Goal: Task Accomplishment & Management: Manage account settings

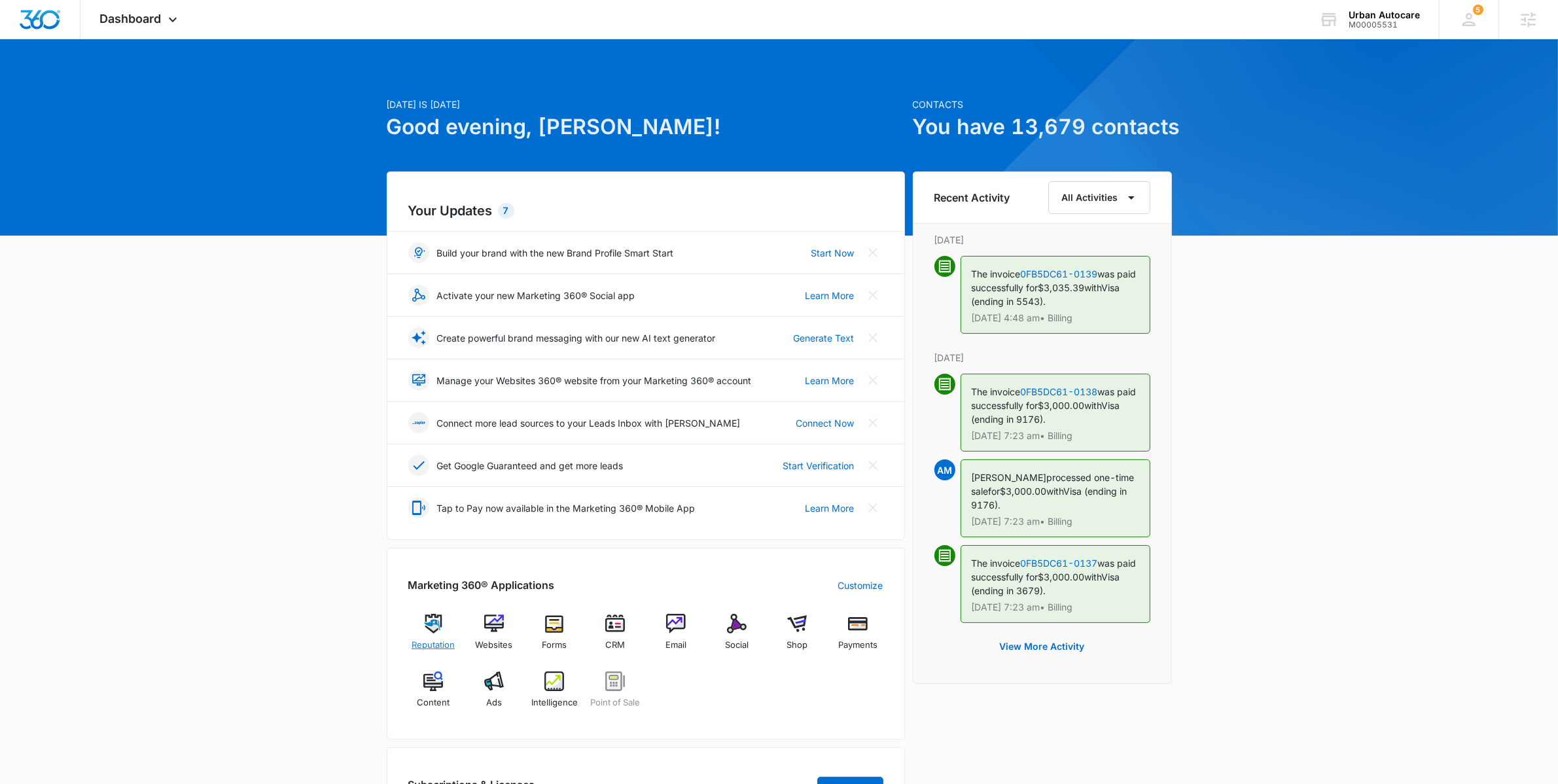
click at [440, 634] on img at bounding box center [432, 623] width 19 height 19
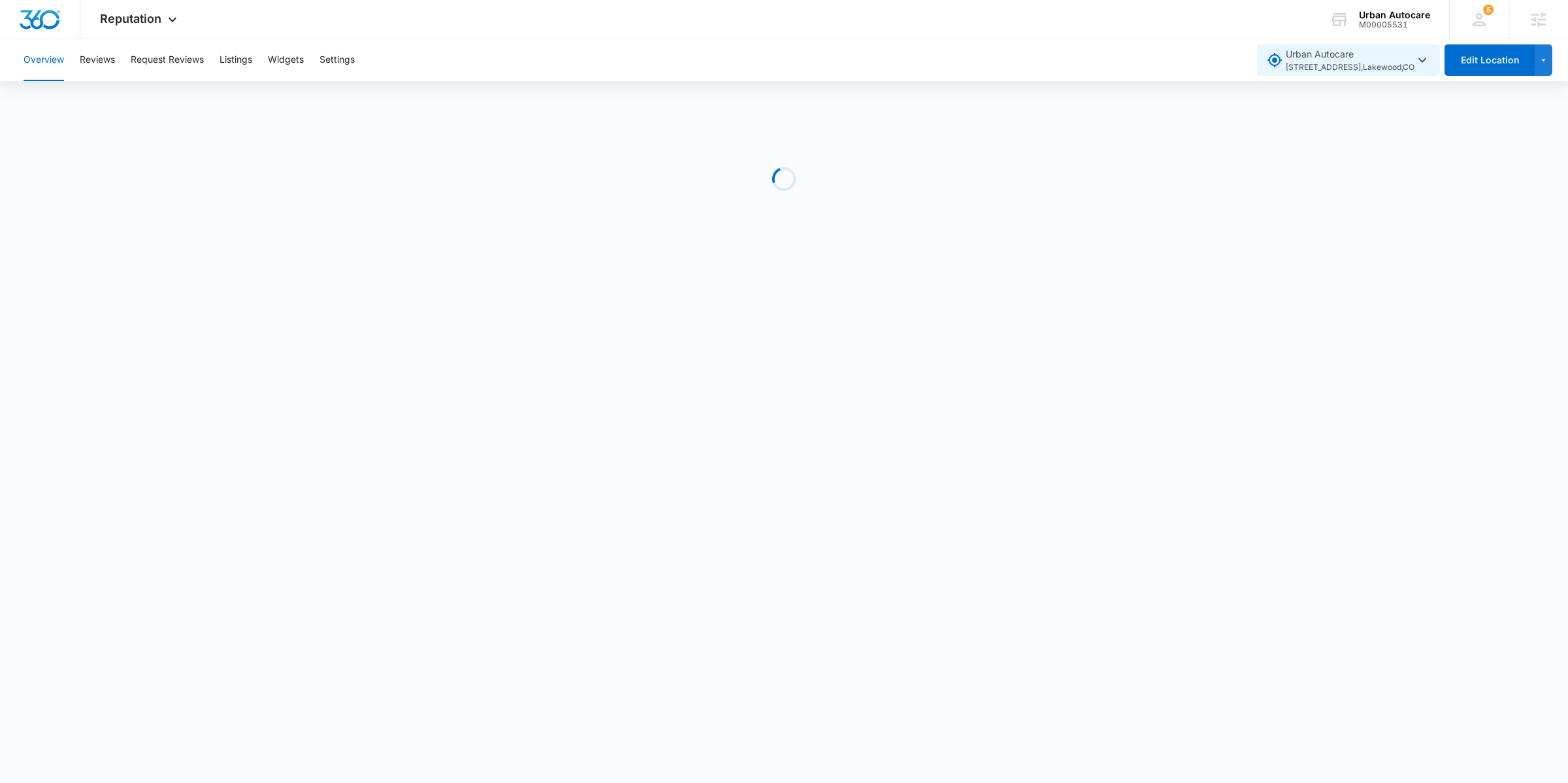
click at [1420, 64] on icon "button" at bounding box center [1422, 60] width 16 height 16
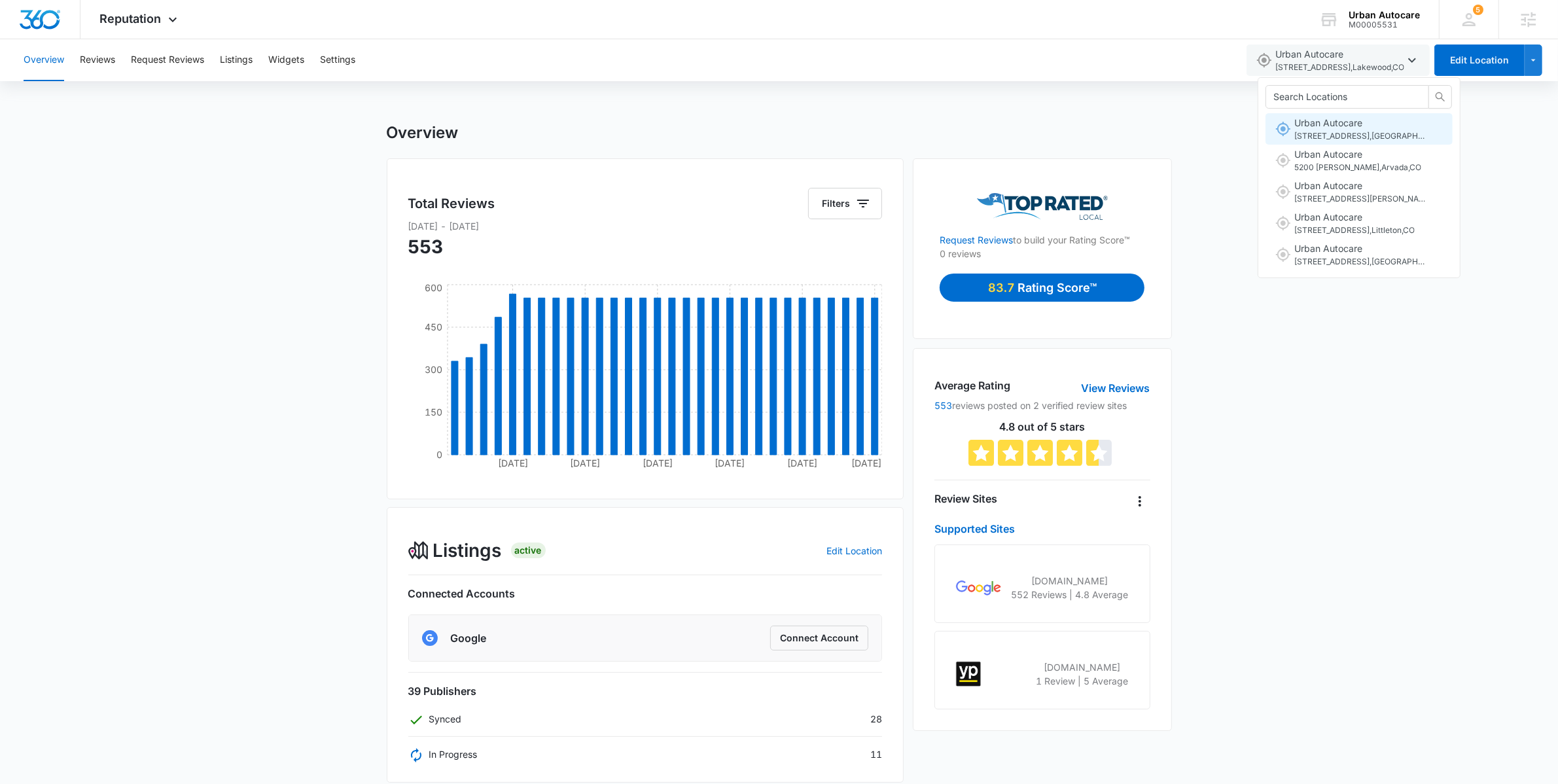
click at [1390, 128] on span "Urban Autocare [STREET_ADDRESS]" at bounding box center [1359, 129] width 131 height 26
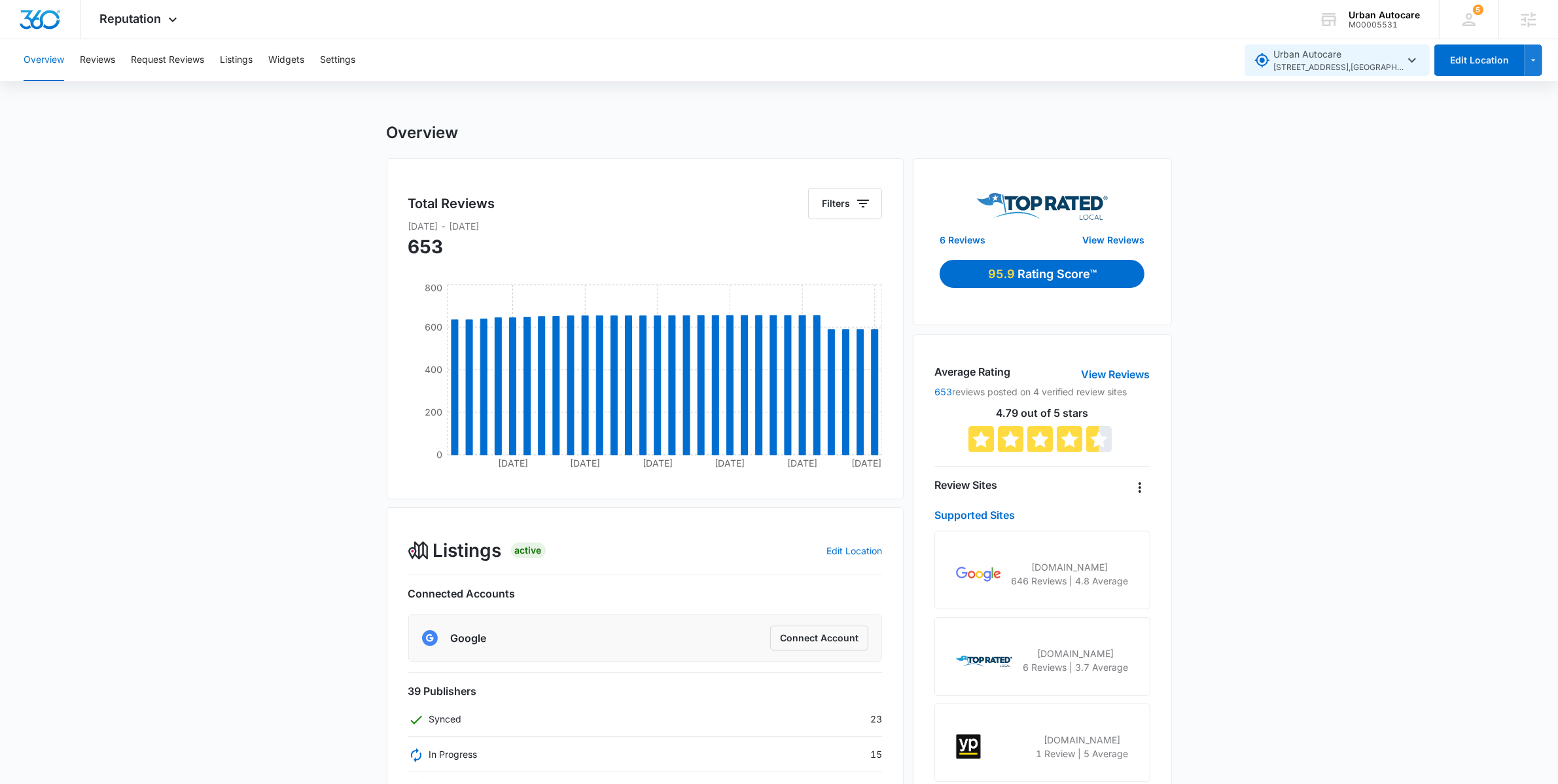
click at [1403, 62] on span "[STREET_ADDRESS]" at bounding box center [1338, 67] width 131 height 12
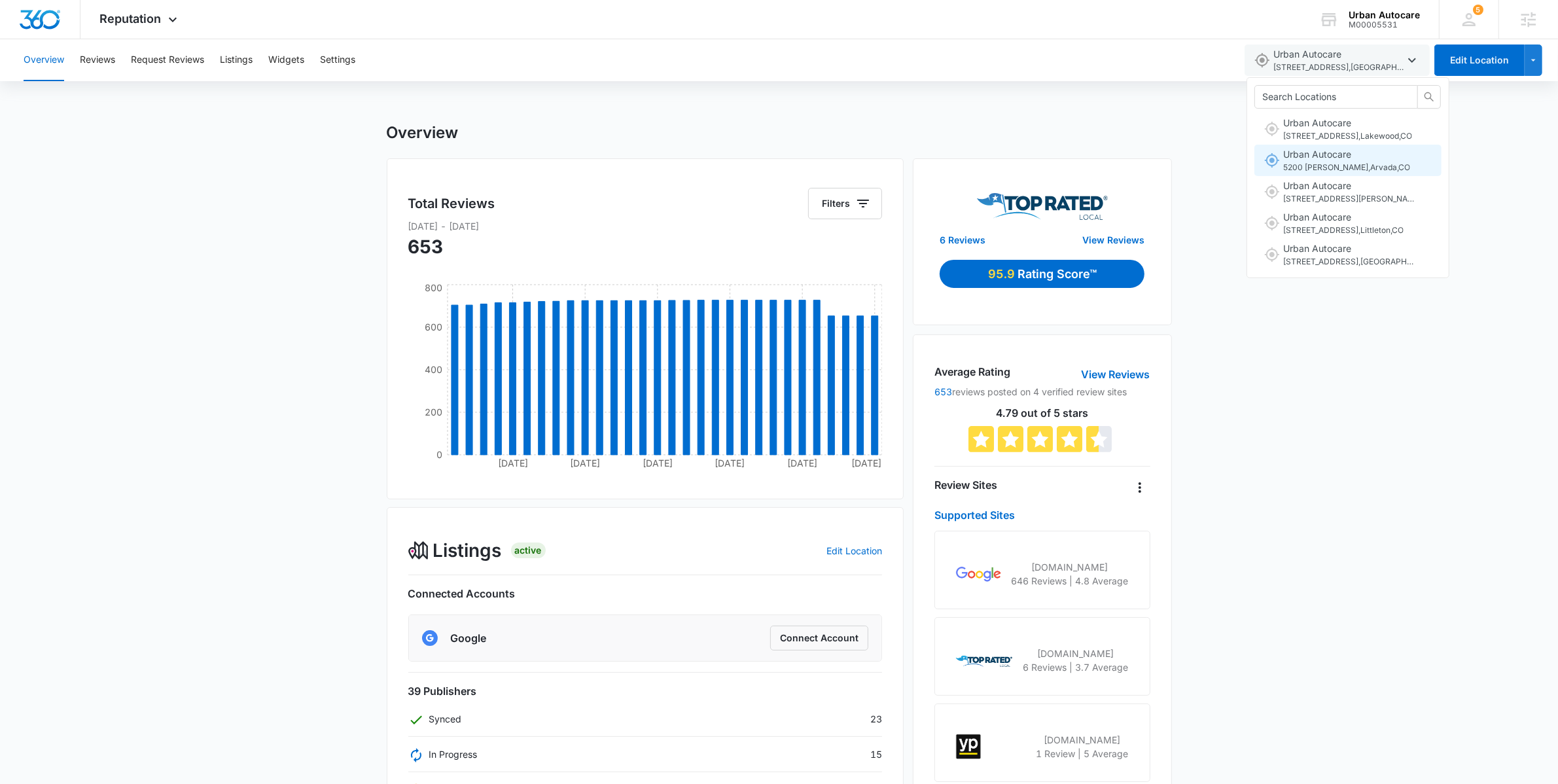
click at [1376, 155] on span "Urban Autocare [STREET_ADDRESS][PERSON_NAME]" at bounding box center [1346, 160] width 127 height 26
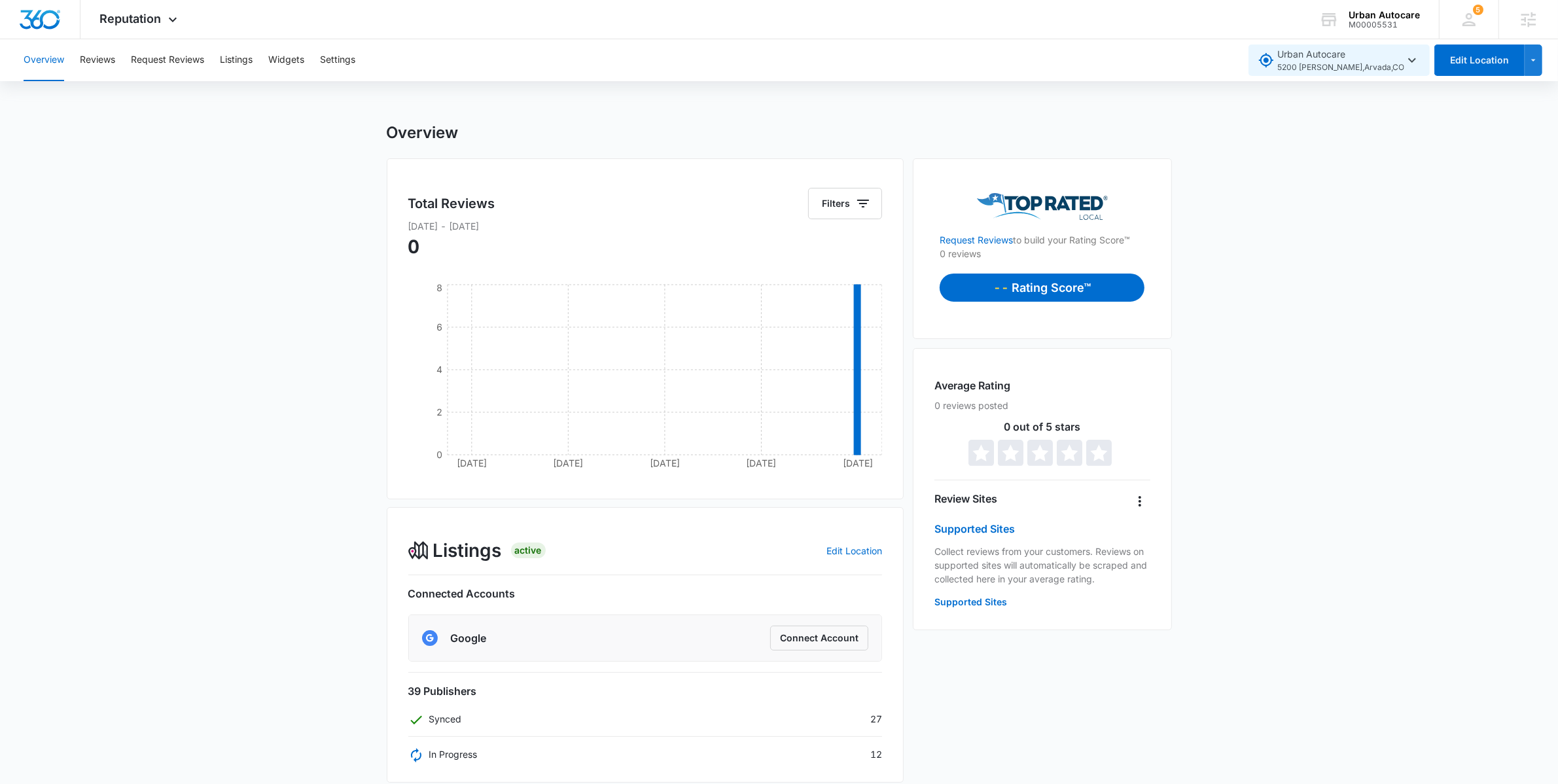
click at [1399, 53] on span "Urban Autocare [STREET_ADDRESS][PERSON_NAME]" at bounding box center [1340, 60] width 127 height 26
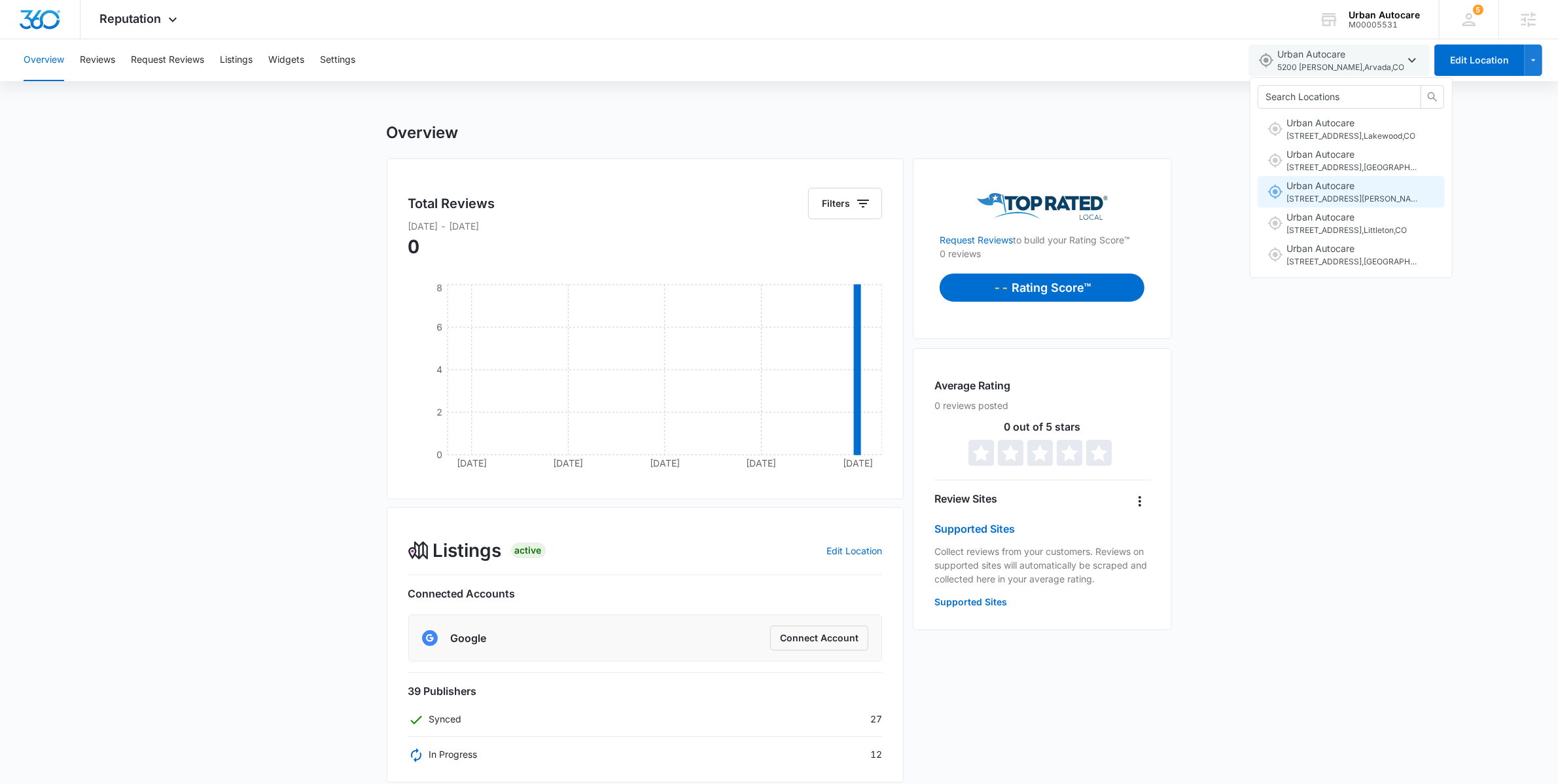
click at [1362, 193] on span "[STREET_ADDRESS][PERSON_NAME]" at bounding box center [1352, 199] width 131 height 12
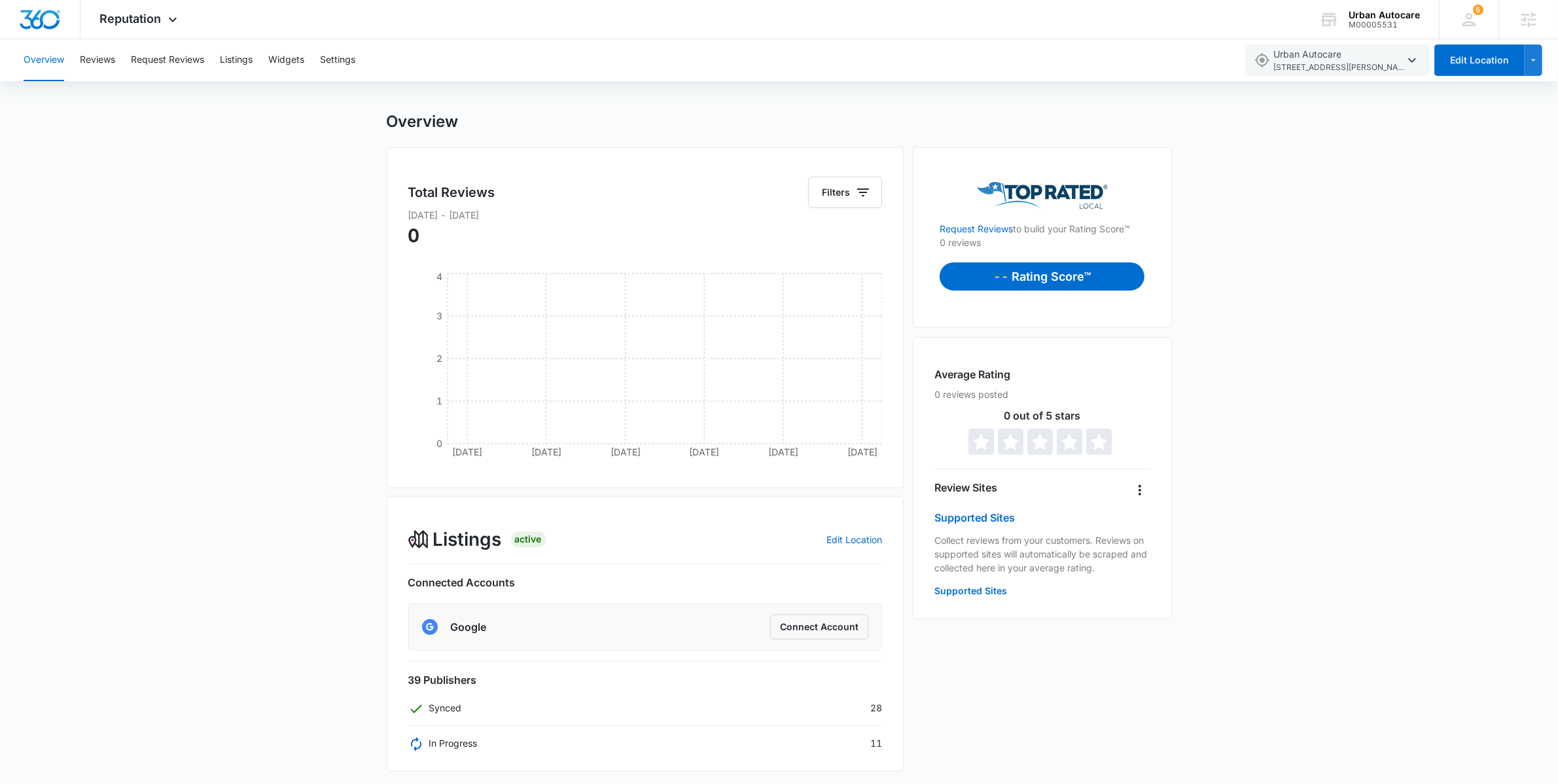
scroll to position [28, 0]
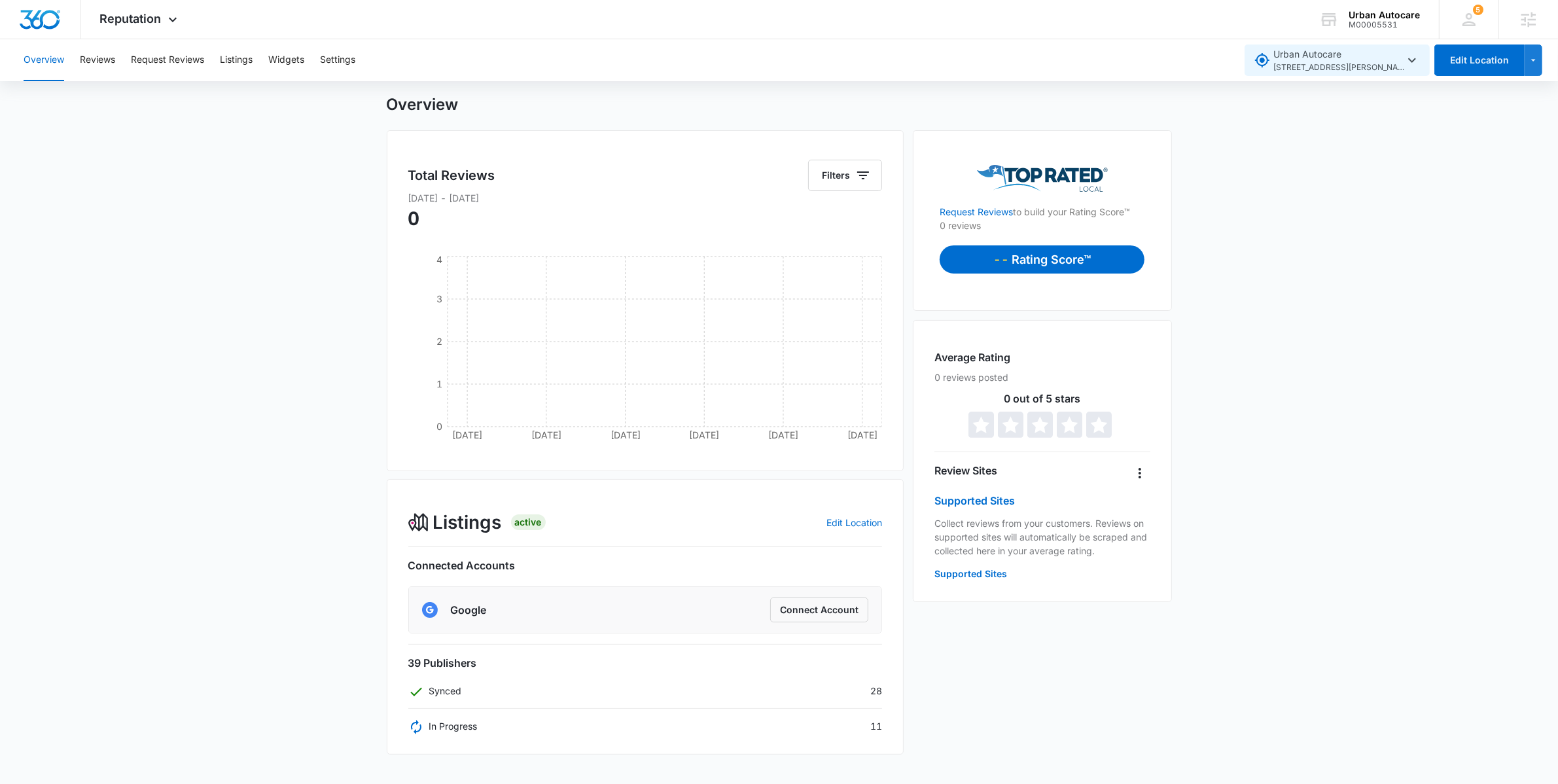
click at [1381, 67] on span "[STREET_ADDRESS][PERSON_NAME]" at bounding box center [1338, 67] width 131 height 12
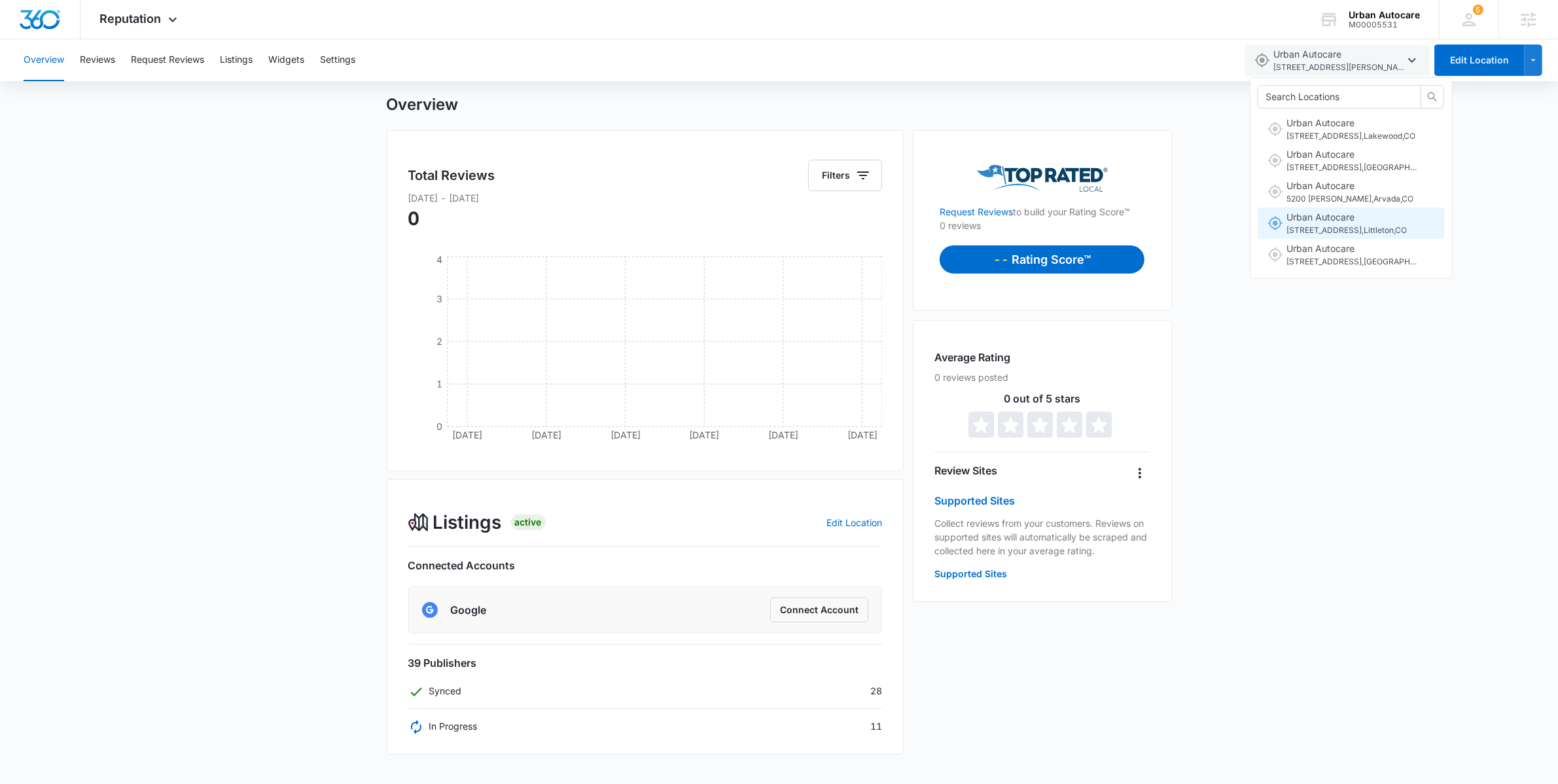
click at [1349, 226] on span "[STREET_ADDRESS]" at bounding box center [1347, 230] width 120 height 12
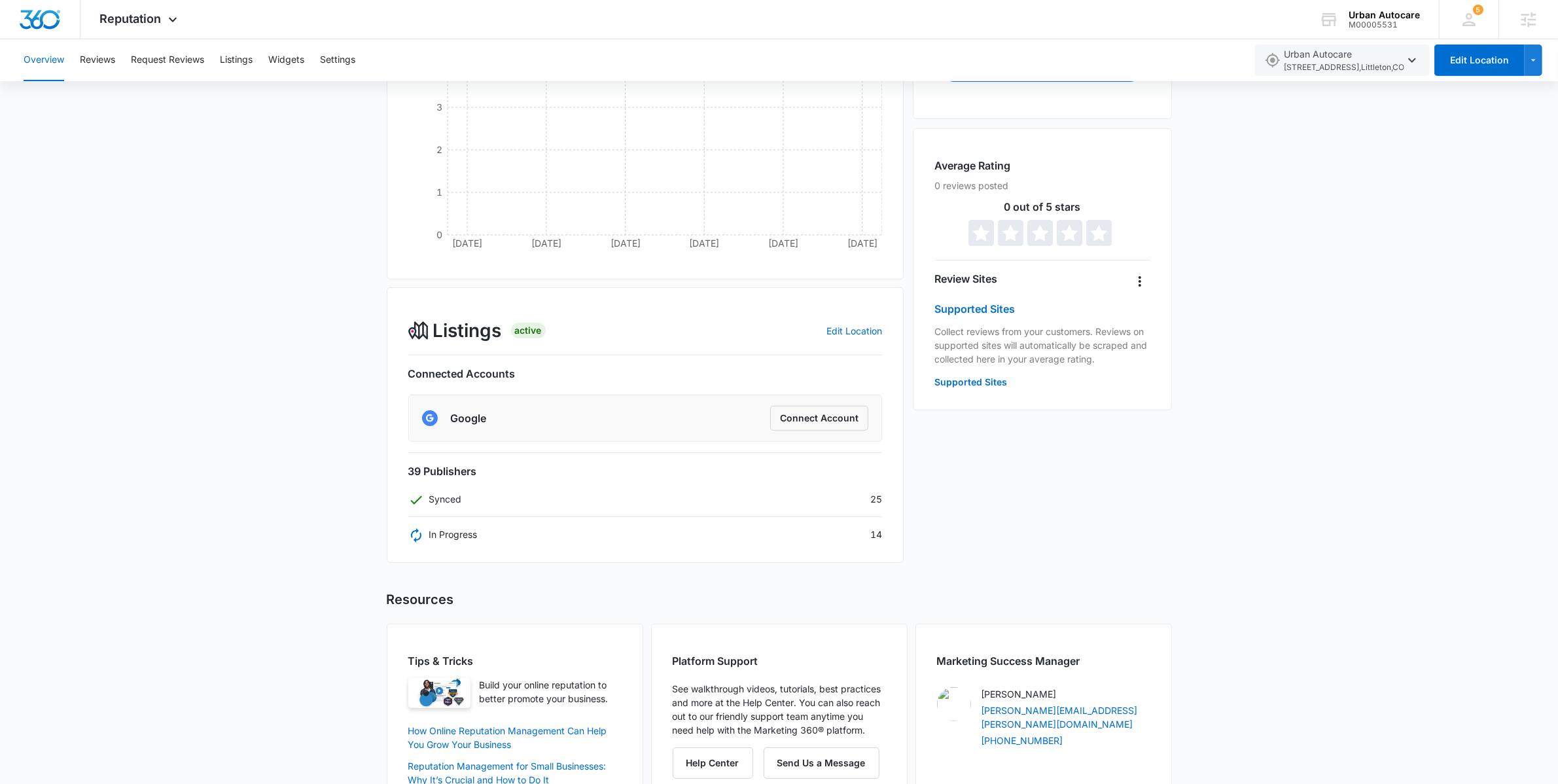
scroll to position [0, 0]
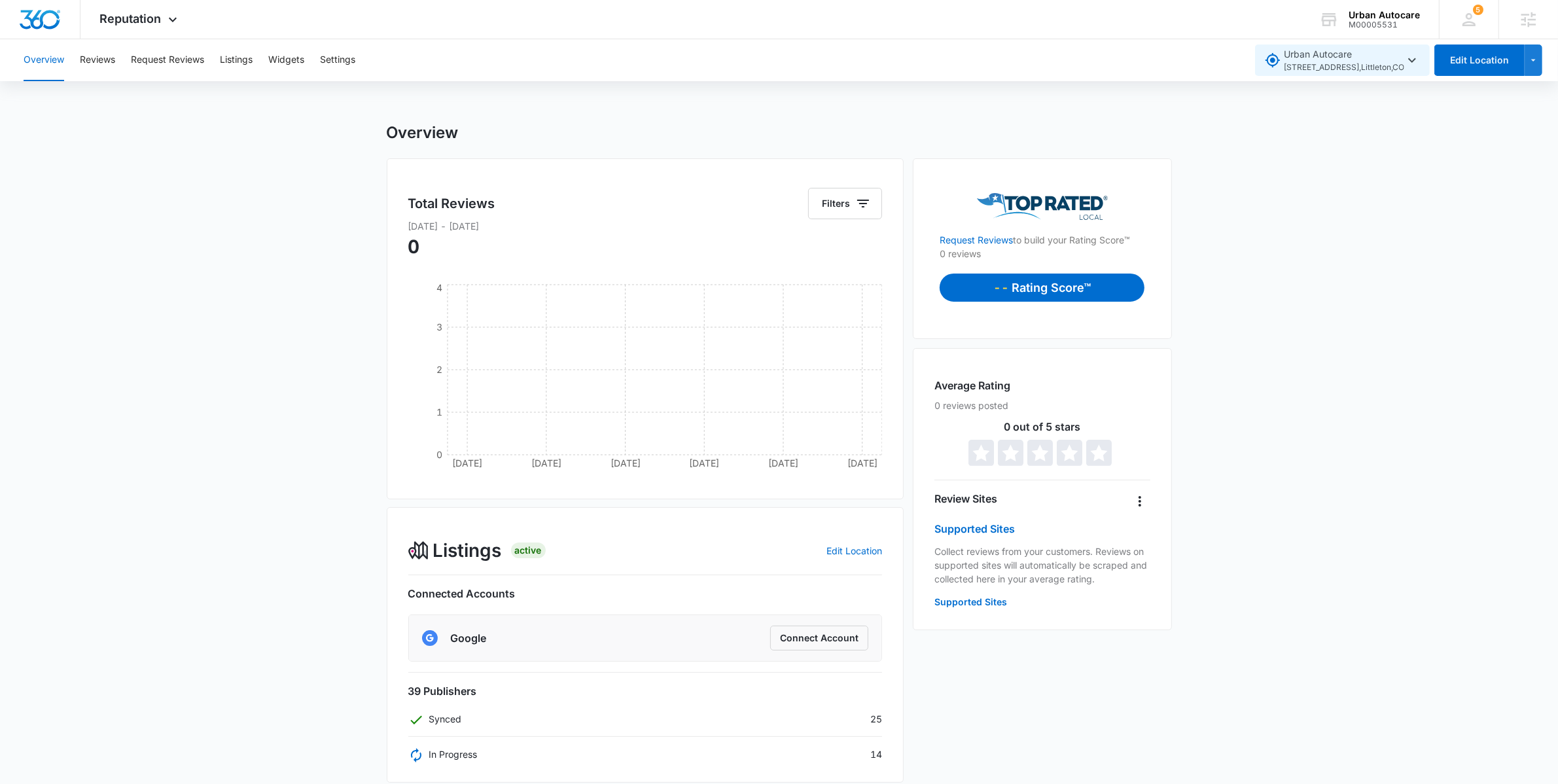
click at [1389, 62] on span "[STREET_ADDRESS]" at bounding box center [1344, 67] width 120 height 12
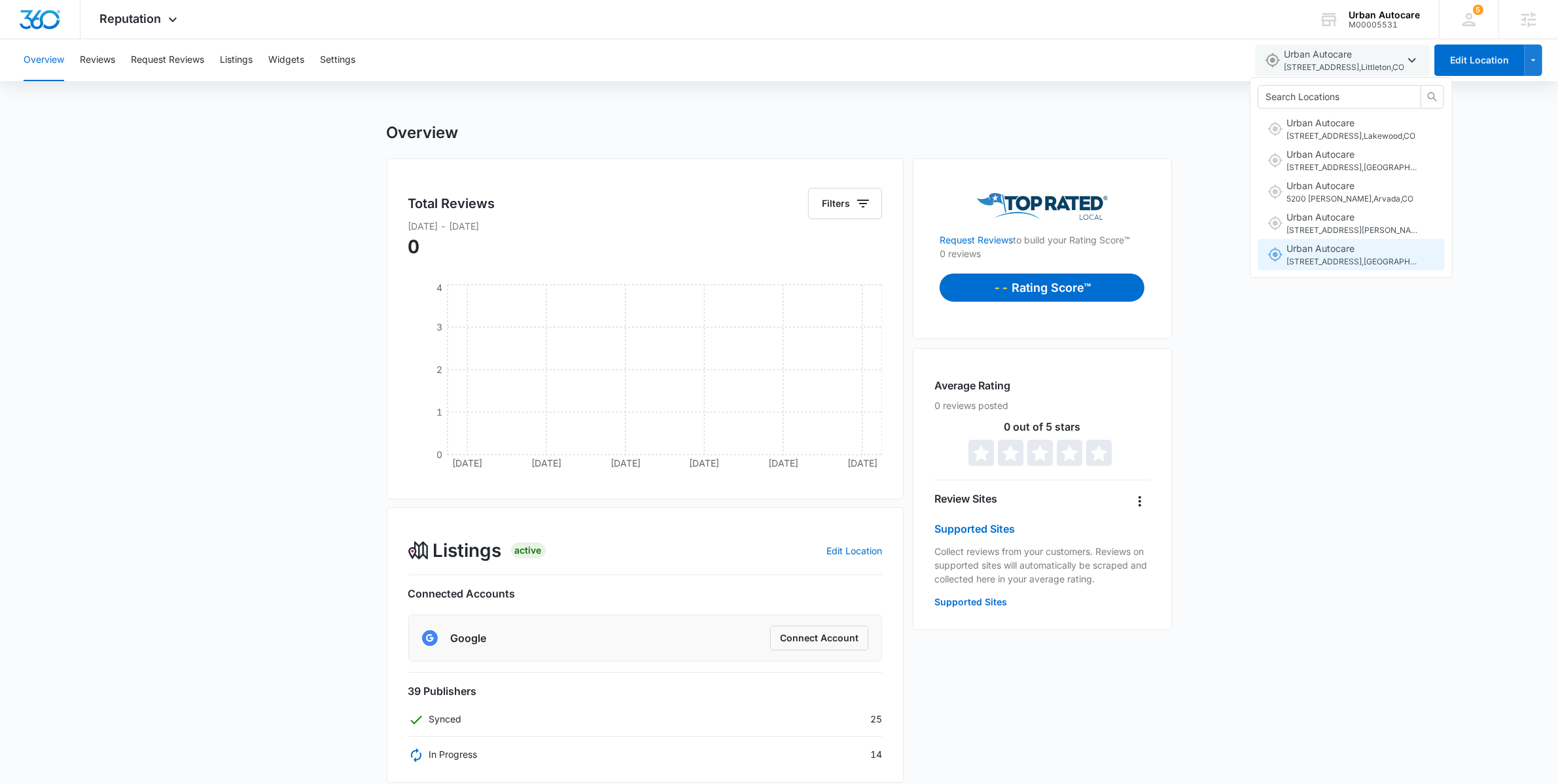
click at [1344, 257] on span "[STREET_ADDRESS]" at bounding box center [1352, 261] width 131 height 12
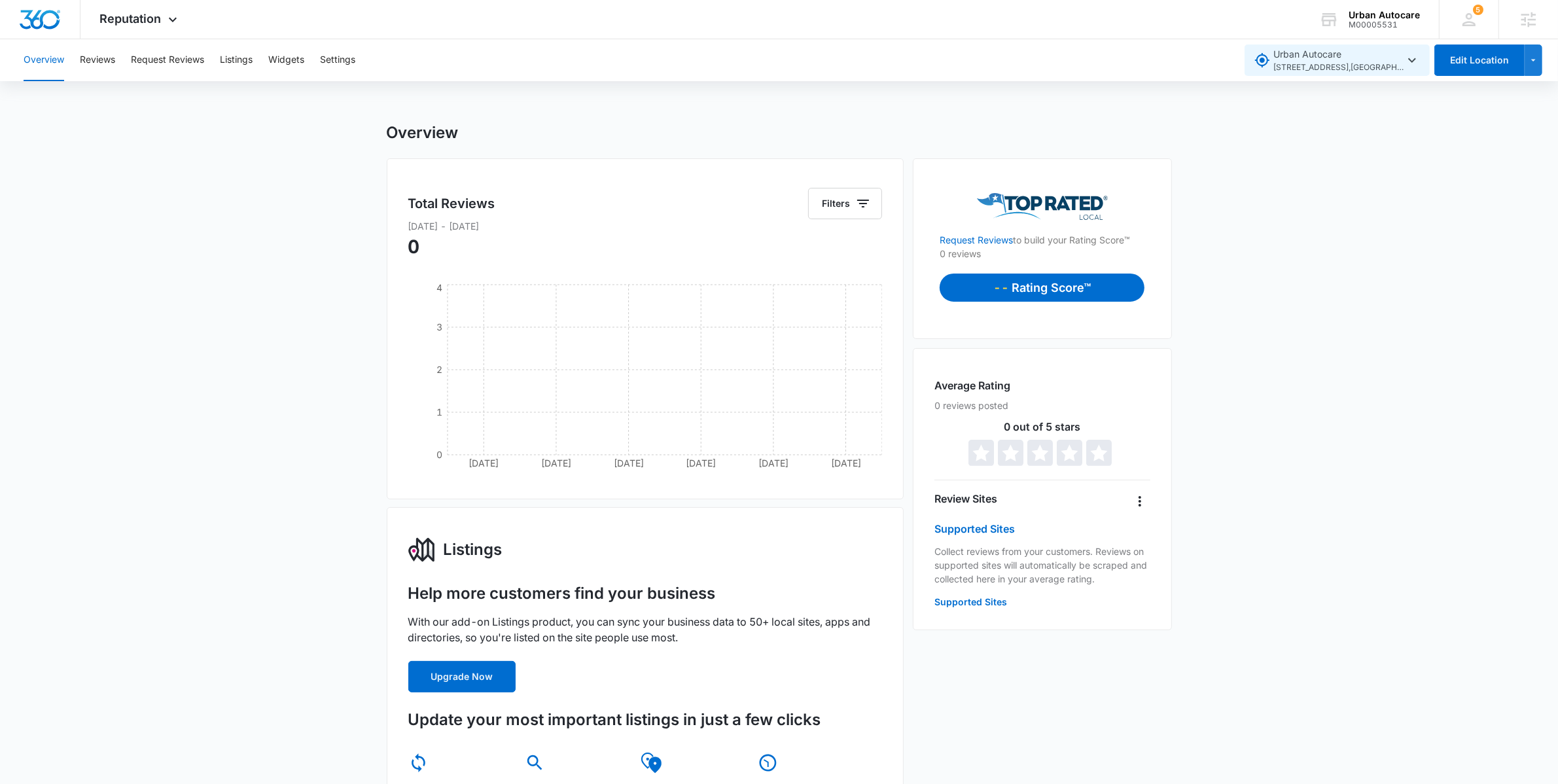
click at [1401, 64] on span "[STREET_ADDRESS]" at bounding box center [1338, 67] width 131 height 12
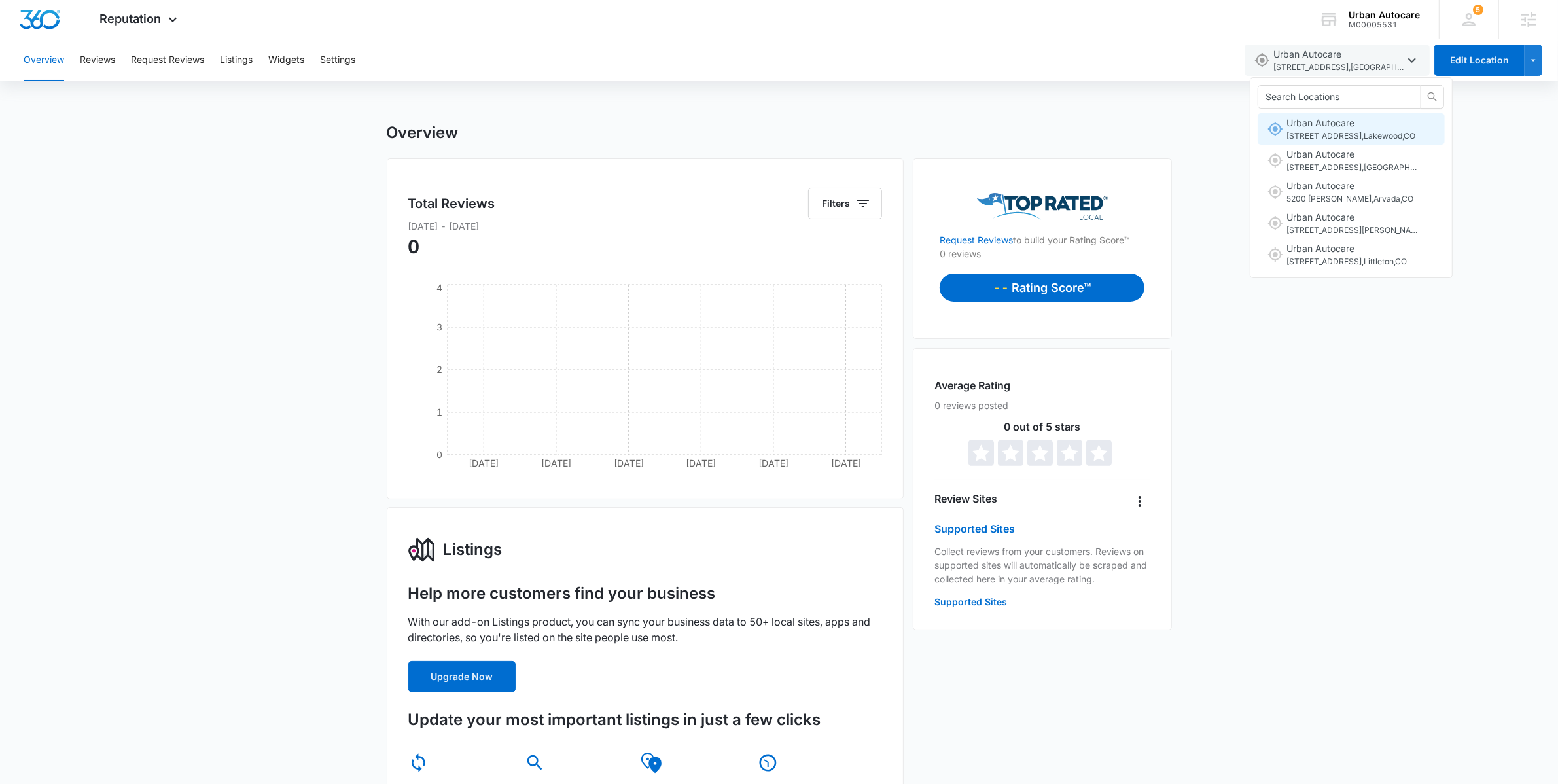
click at [1386, 118] on span "Urban Autocare [STREET_ADDRESS]" at bounding box center [1351, 129] width 129 height 26
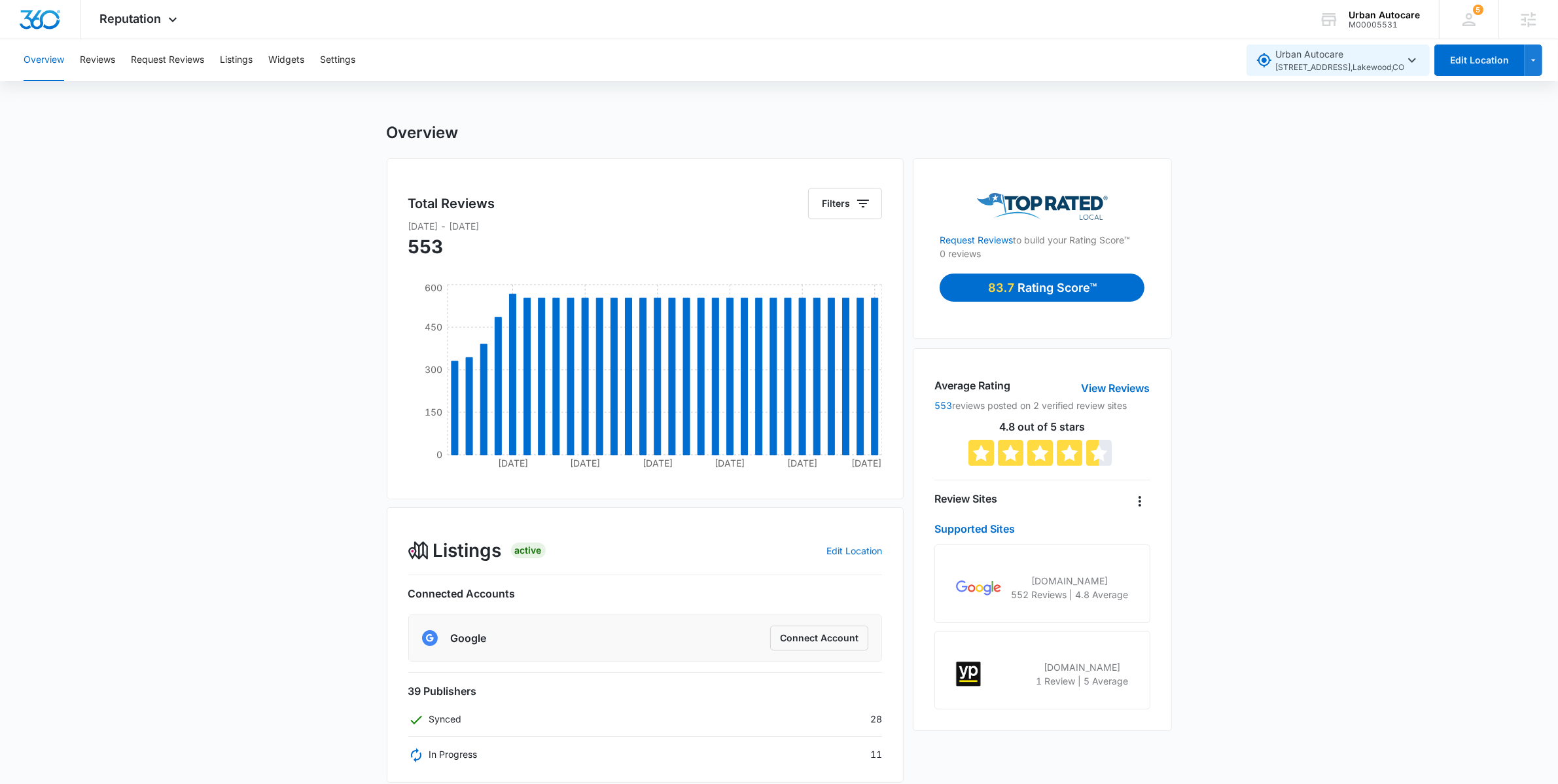
click at [1394, 58] on span "Urban Autocare [STREET_ADDRESS]" at bounding box center [1340, 60] width 129 height 26
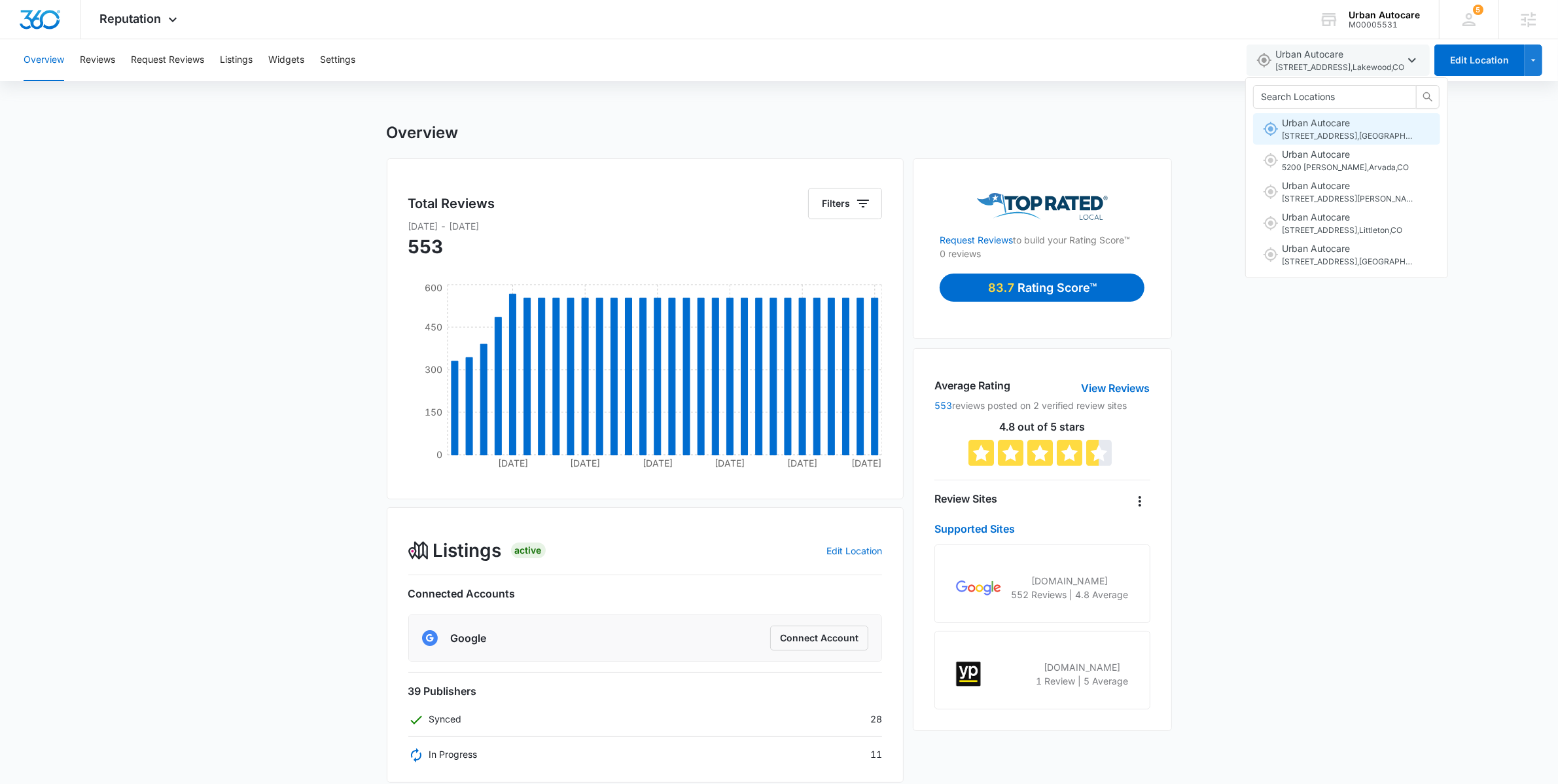
click at [1335, 135] on span "[STREET_ADDRESS]" at bounding box center [1347, 136] width 131 height 12
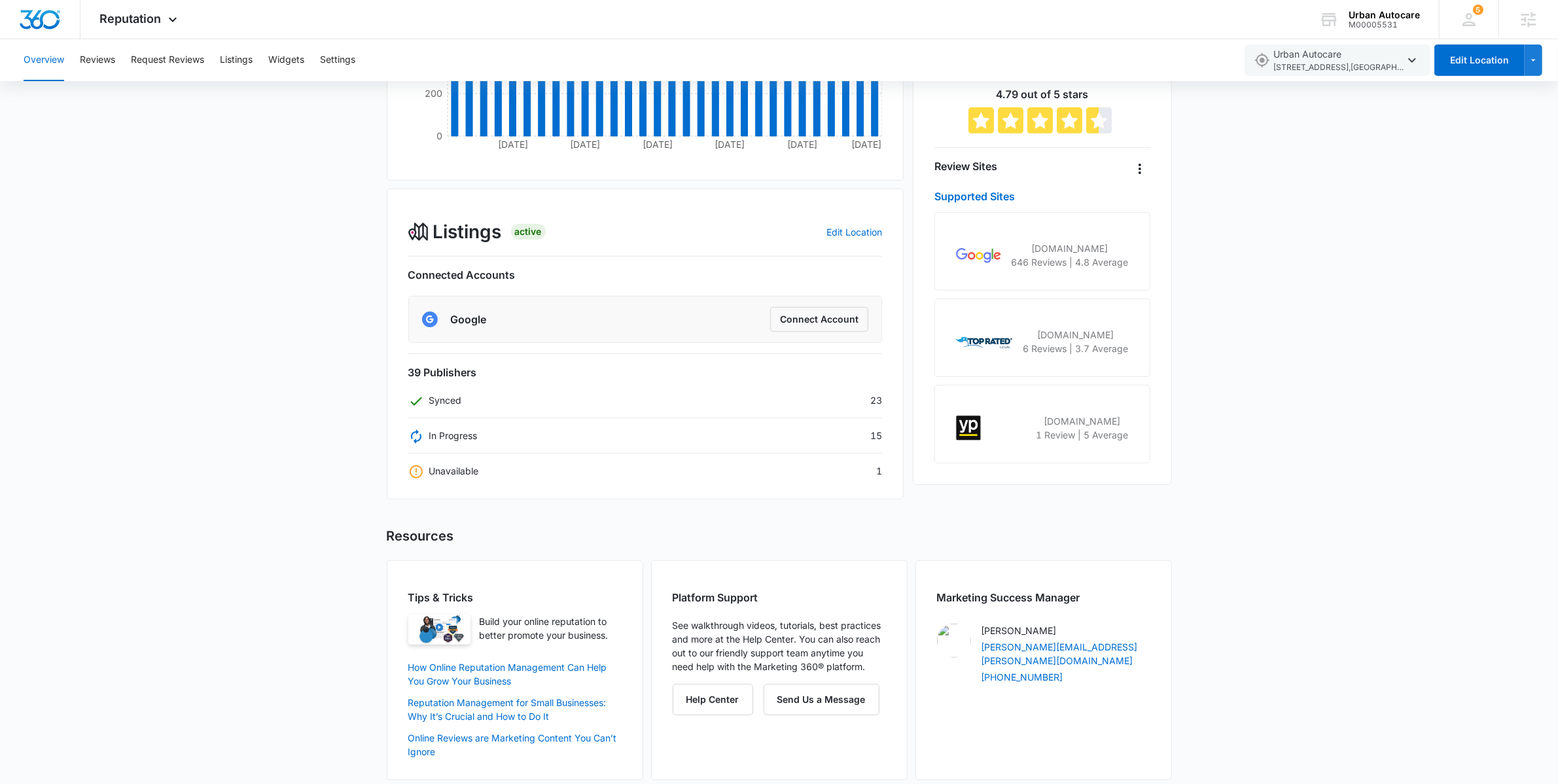
scroll to position [334, 0]
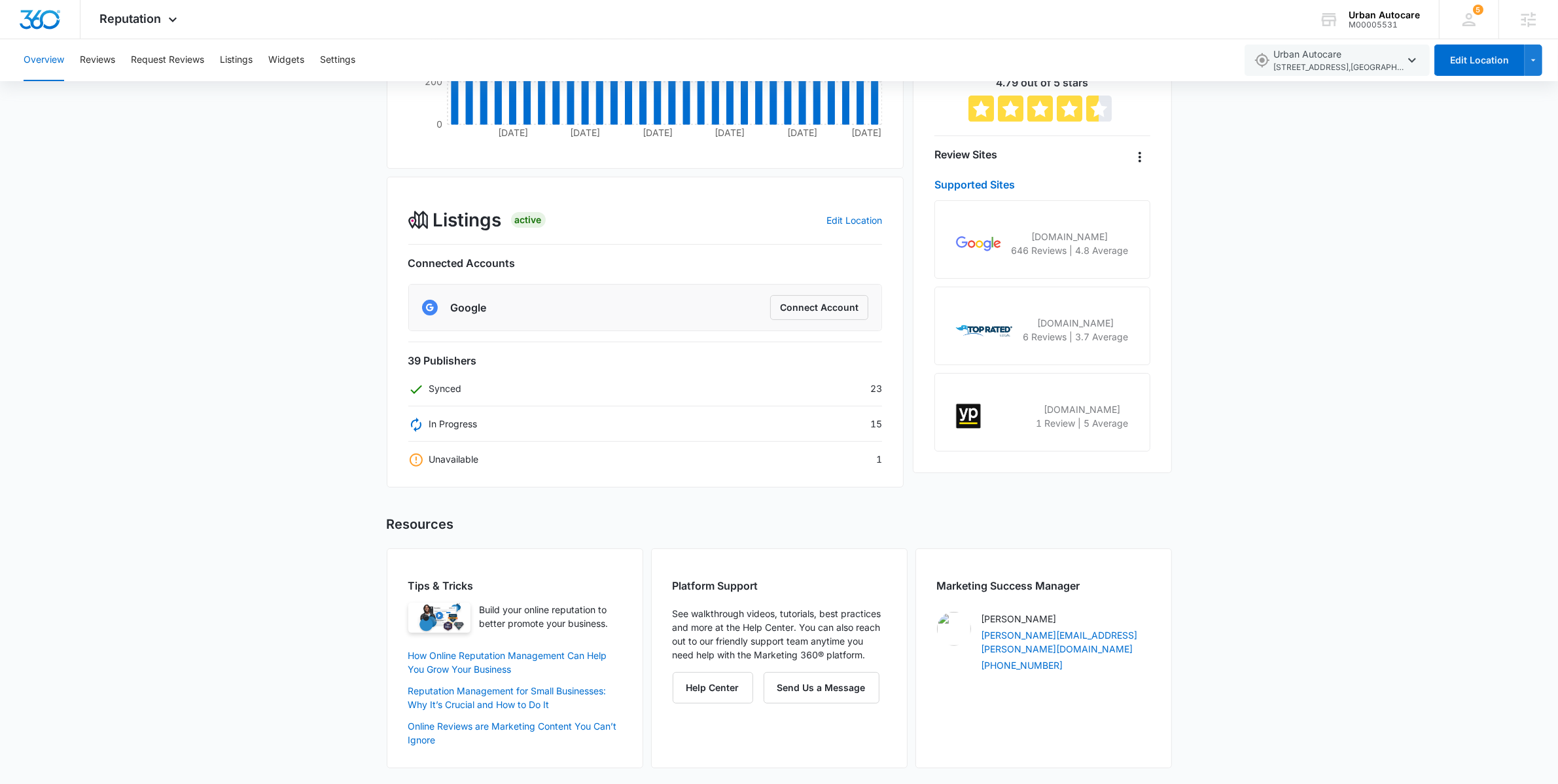
click at [1021, 316] on div "[DOMAIN_NAME] 6 Reviews | 3.7 Average" at bounding box center [1042, 329] width 172 height 27
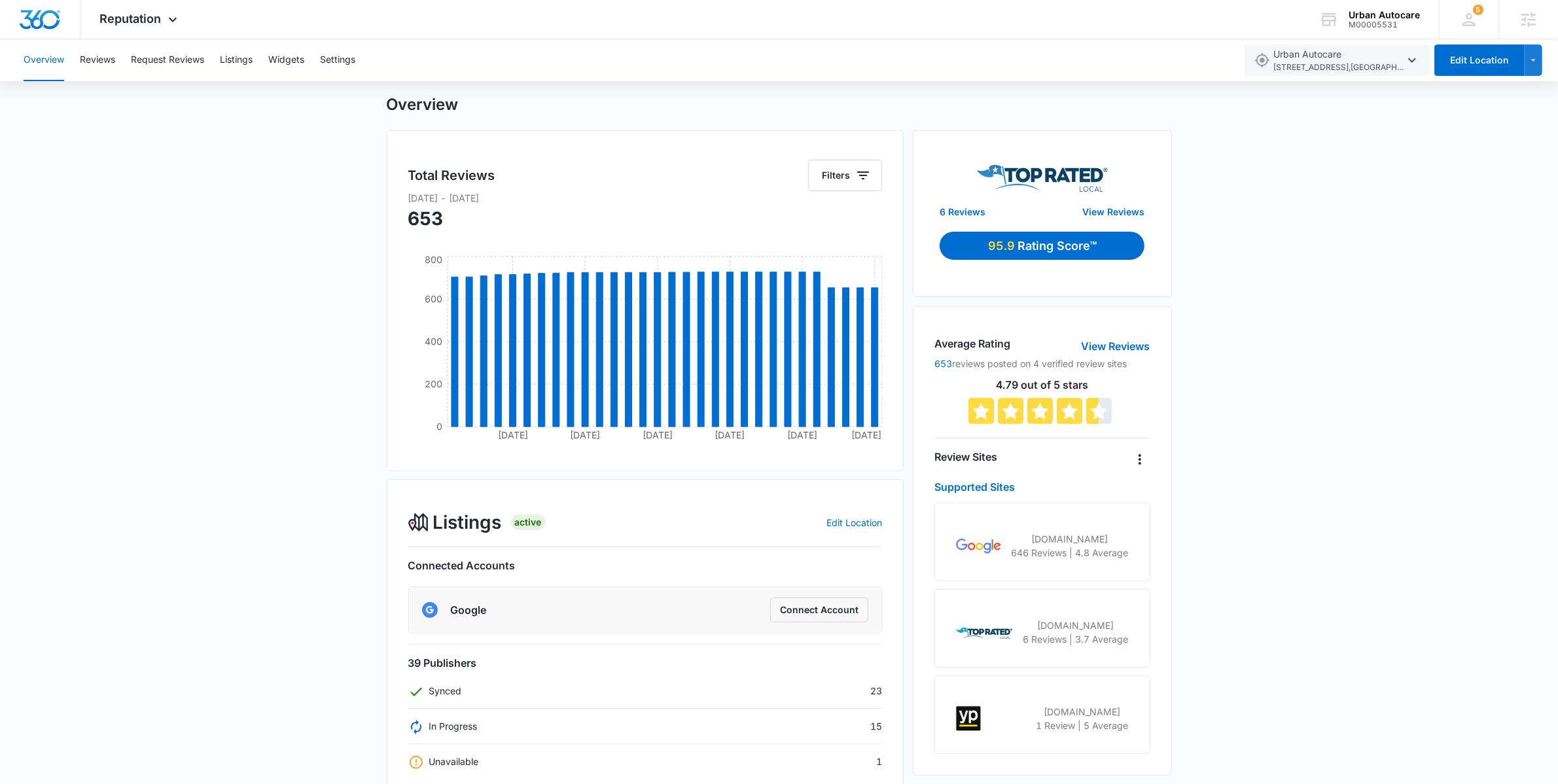
scroll to position [15, 0]
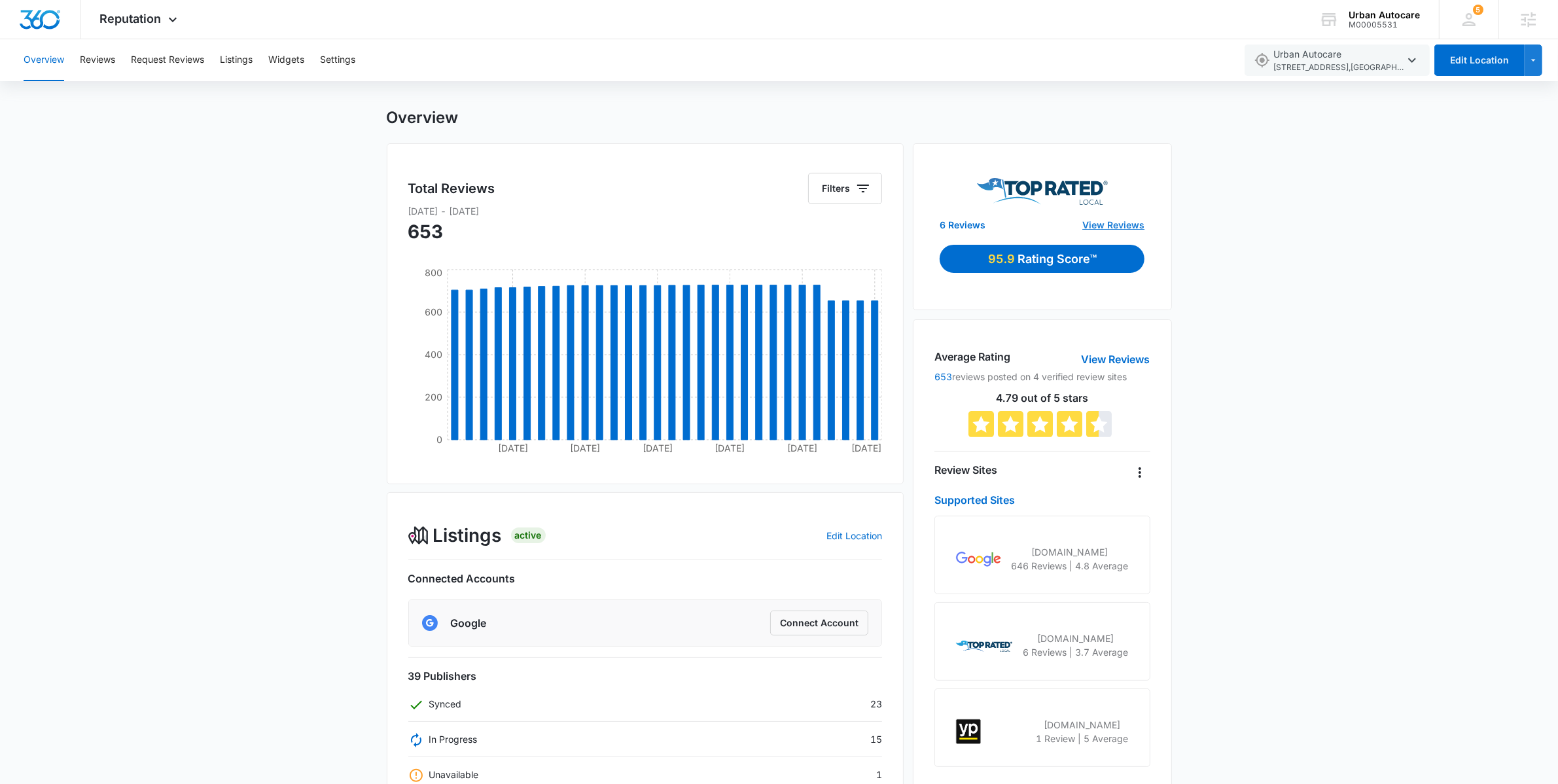
click at [1121, 224] on link "View Reviews" at bounding box center [1113, 224] width 62 height 14
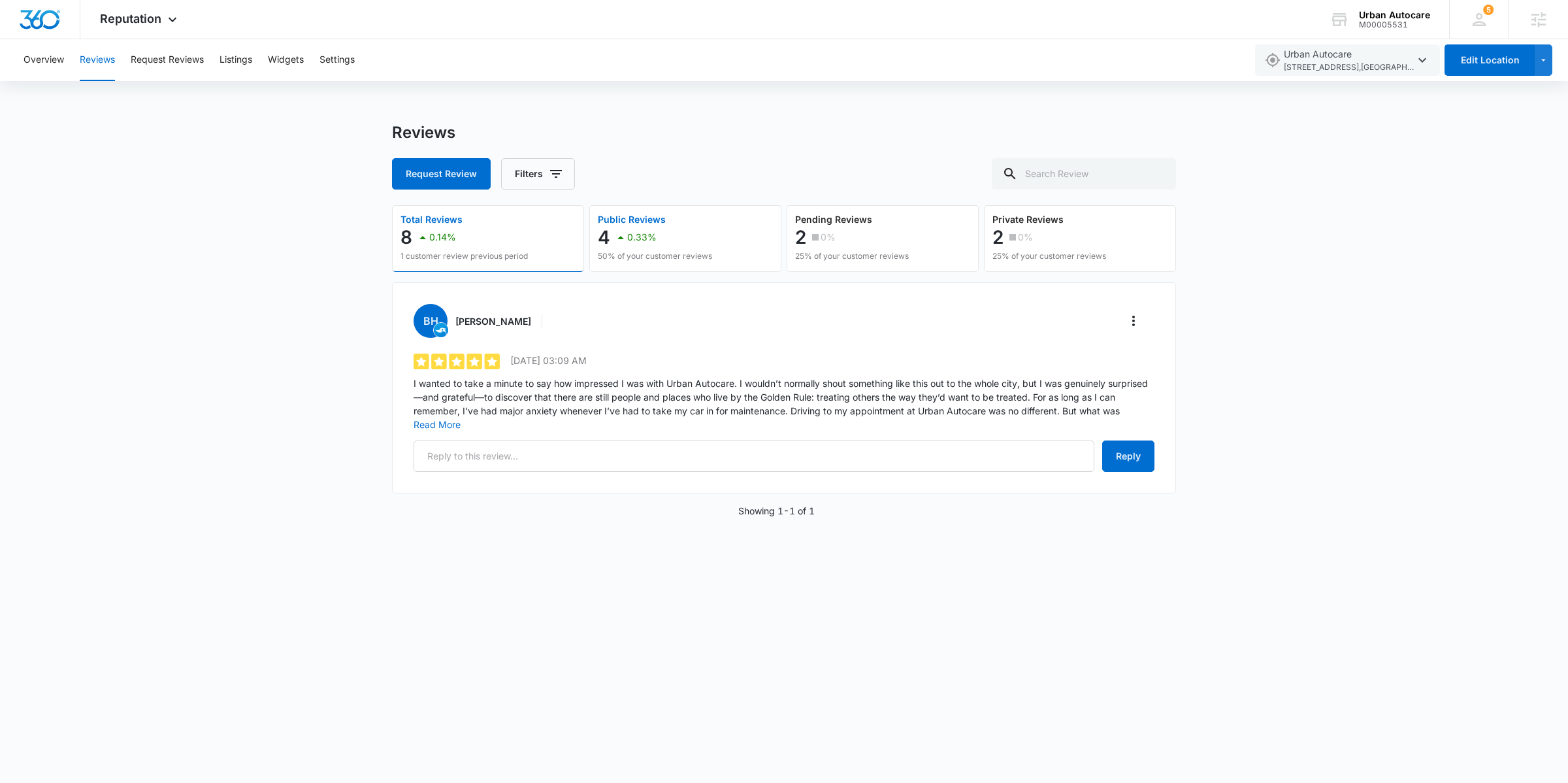
click at [711, 268] on button "Public Reviews 4 0.33% 50% of your customer reviews" at bounding box center [685, 238] width 192 height 67
click at [829, 246] on div "0%" at bounding box center [822, 237] width 26 height 26
click at [1080, 237] on div "2 0%" at bounding box center [1049, 237] width 114 height 26
click at [1042, 219] on p "Private Reviews" at bounding box center [1049, 220] width 114 height 9
click at [806, 254] on p "25% of your customer reviews" at bounding box center [852, 256] width 114 height 11
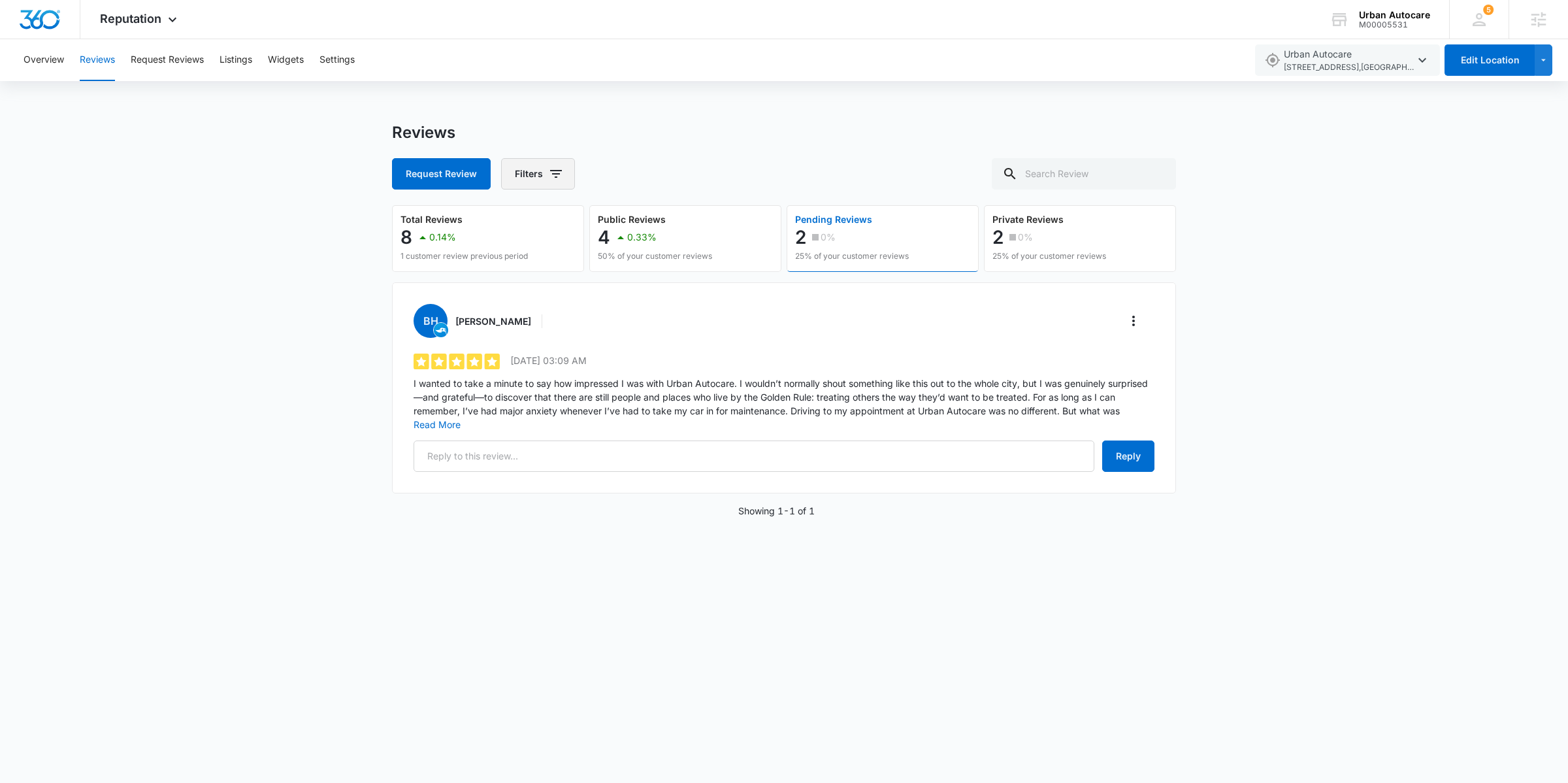
click at [549, 177] on icon "button" at bounding box center [556, 174] width 16 height 16
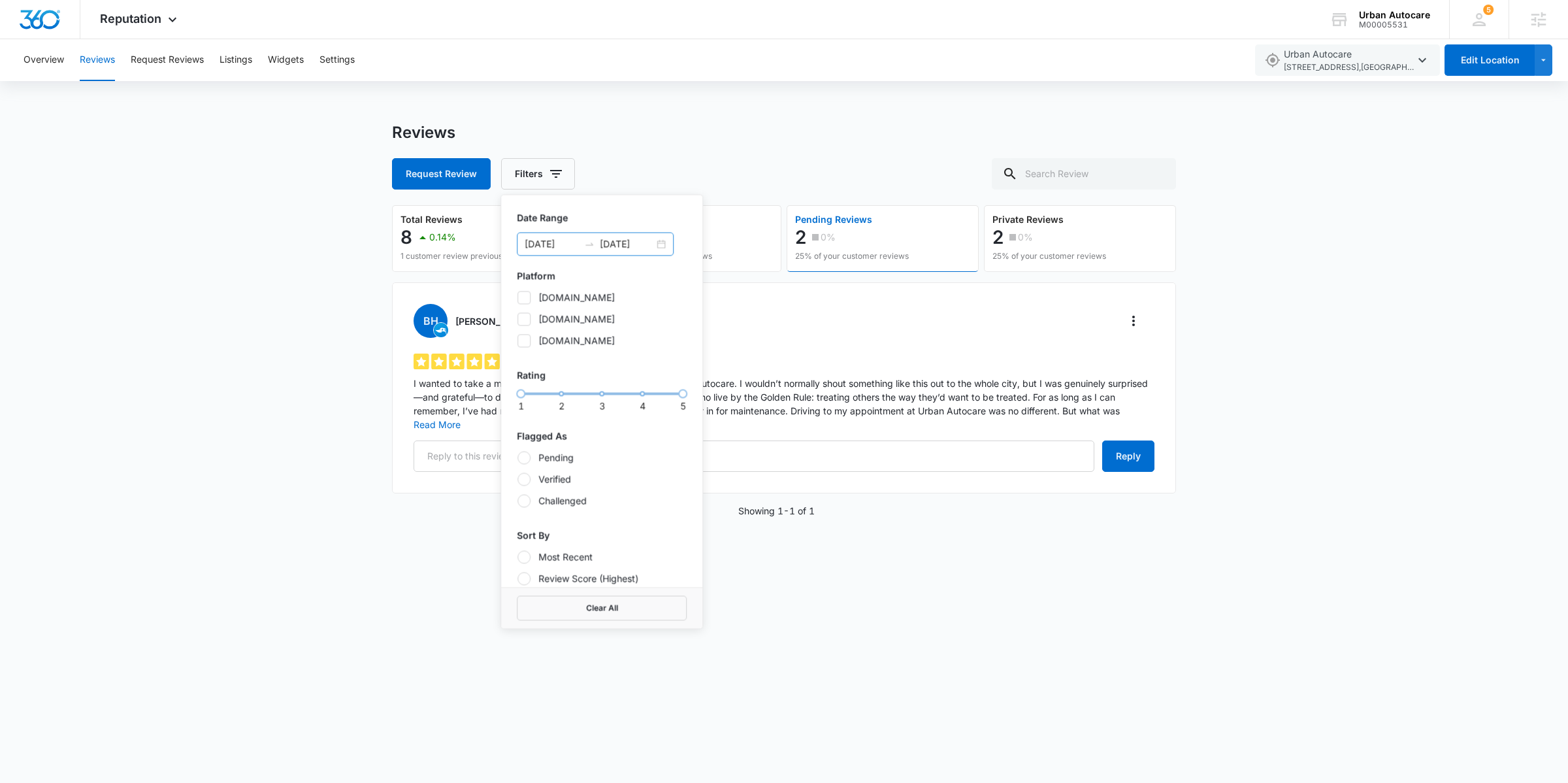
click at [662, 242] on div "[DATE] [DATE]" at bounding box center [595, 244] width 157 height 24
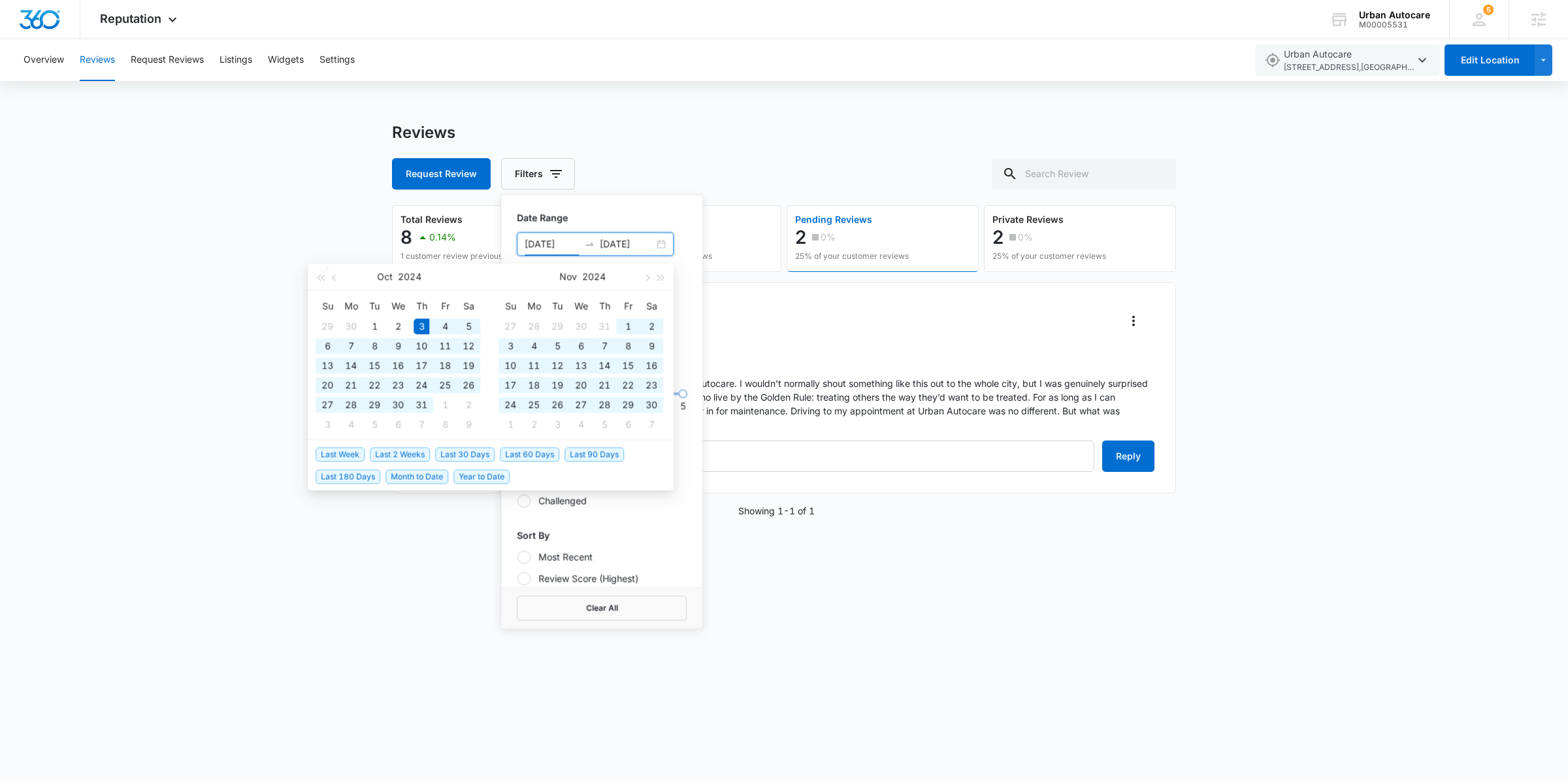
click at [662, 242] on div "[DATE] [DATE]" at bounding box center [595, 244] width 157 height 24
drag, startPoint x: 533, startPoint y: 245, endPoint x: 522, endPoint y: 245, distance: 11.0
click at [522, 245] on div "[DATE] [DATE]" at bounding box center [595, 244] width 157 height 24
drag, startPoint x: 578, startPoint y: 247, endPoint x: 563, endPoint y: 247, distance: 15.0
click at [563, 247] on input "[DATE]" at bounding box center [552, 245] width 54 height 14
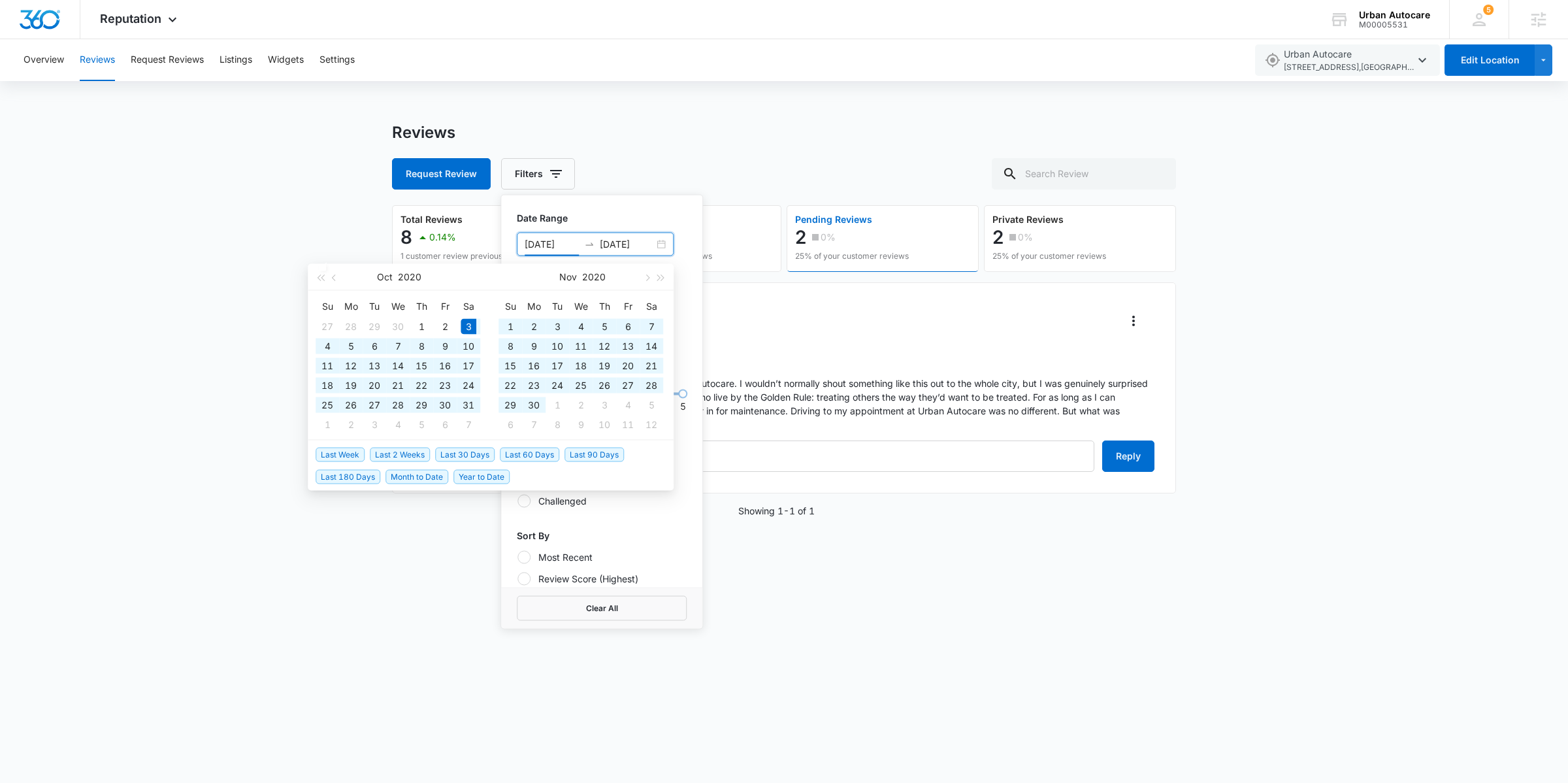
type input "[DATE]"
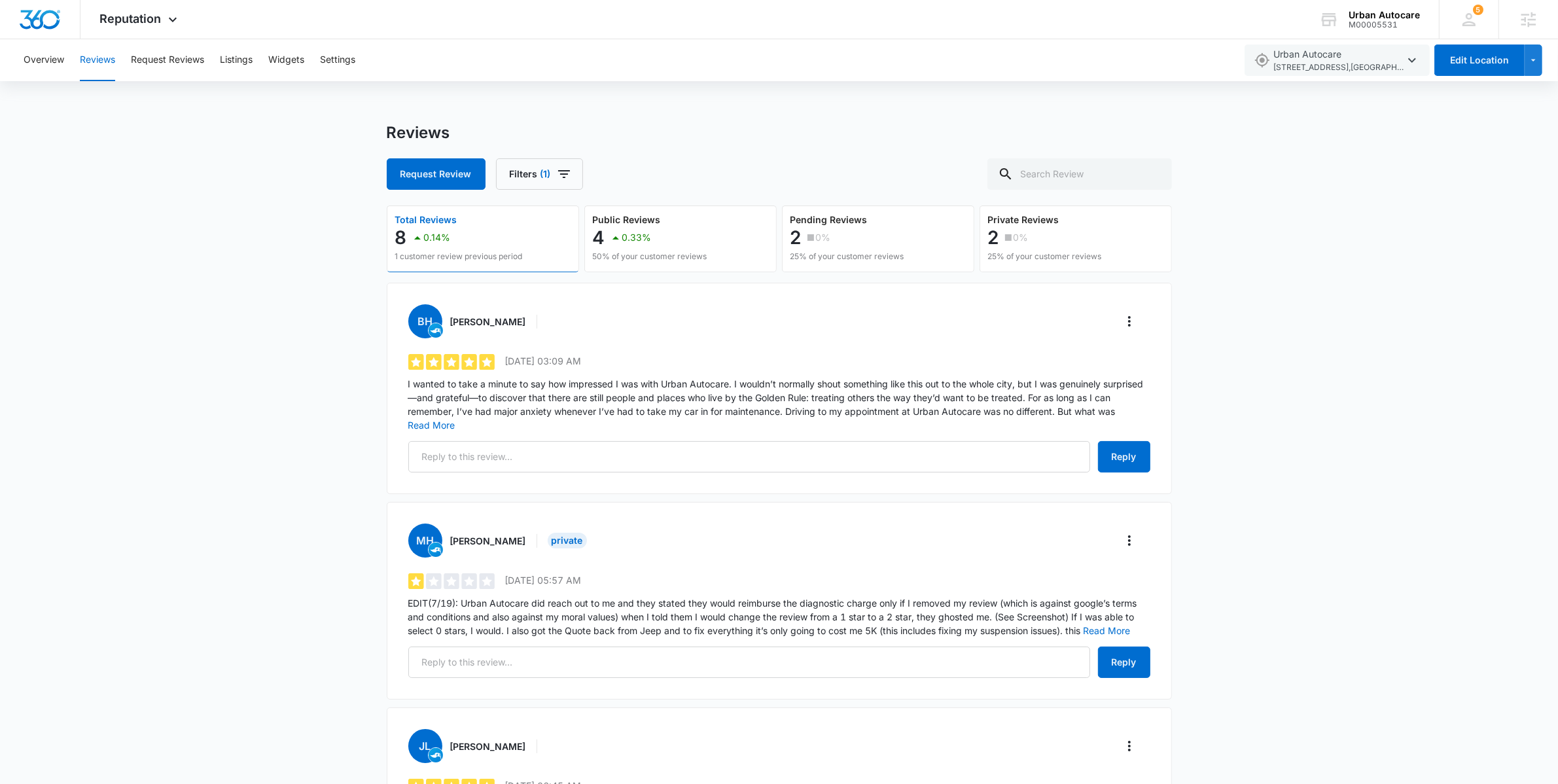
click at [768, 129] on div "Reviews" at bounding box center [779, 132] width 785 height 19
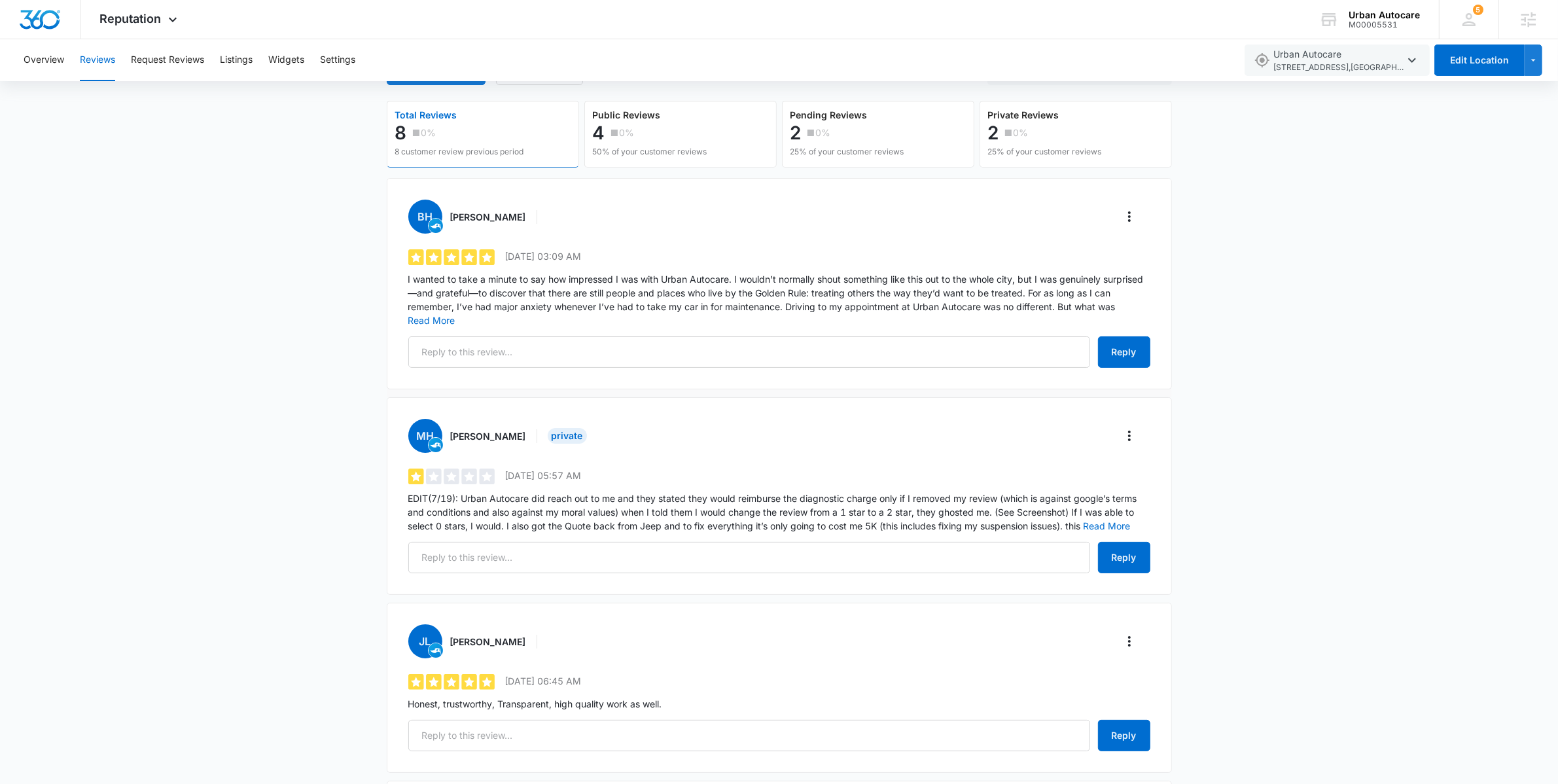
scroll to position [290, 0]
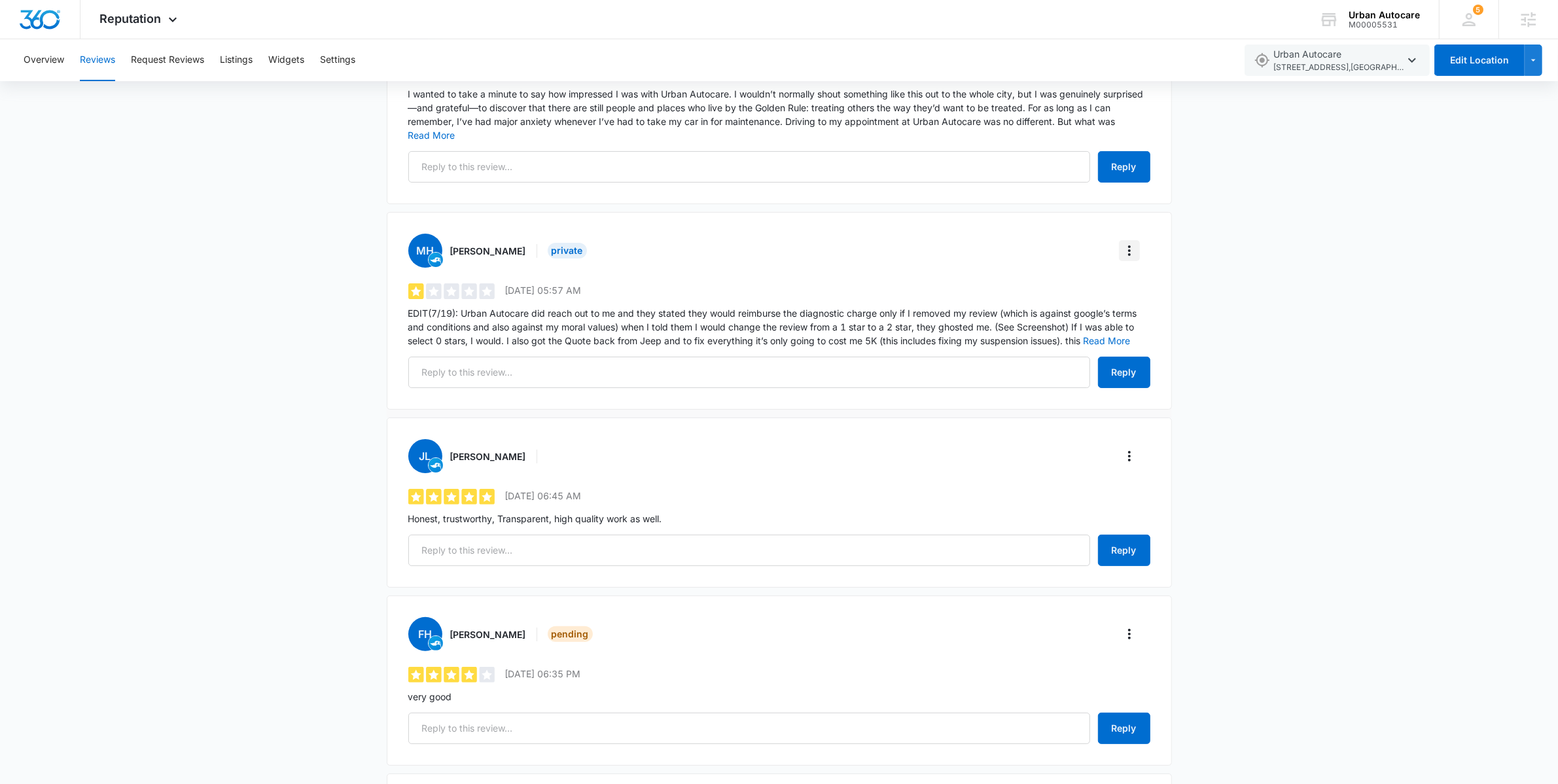
click at [1128, 247] on icon "More" at bounding box center [1129, 251] width 3 height 11
click at [1067, 292] on div "1 out of 5 [DATE] 05:57 AM" at bounding box center [779, 295] width 742 height 23
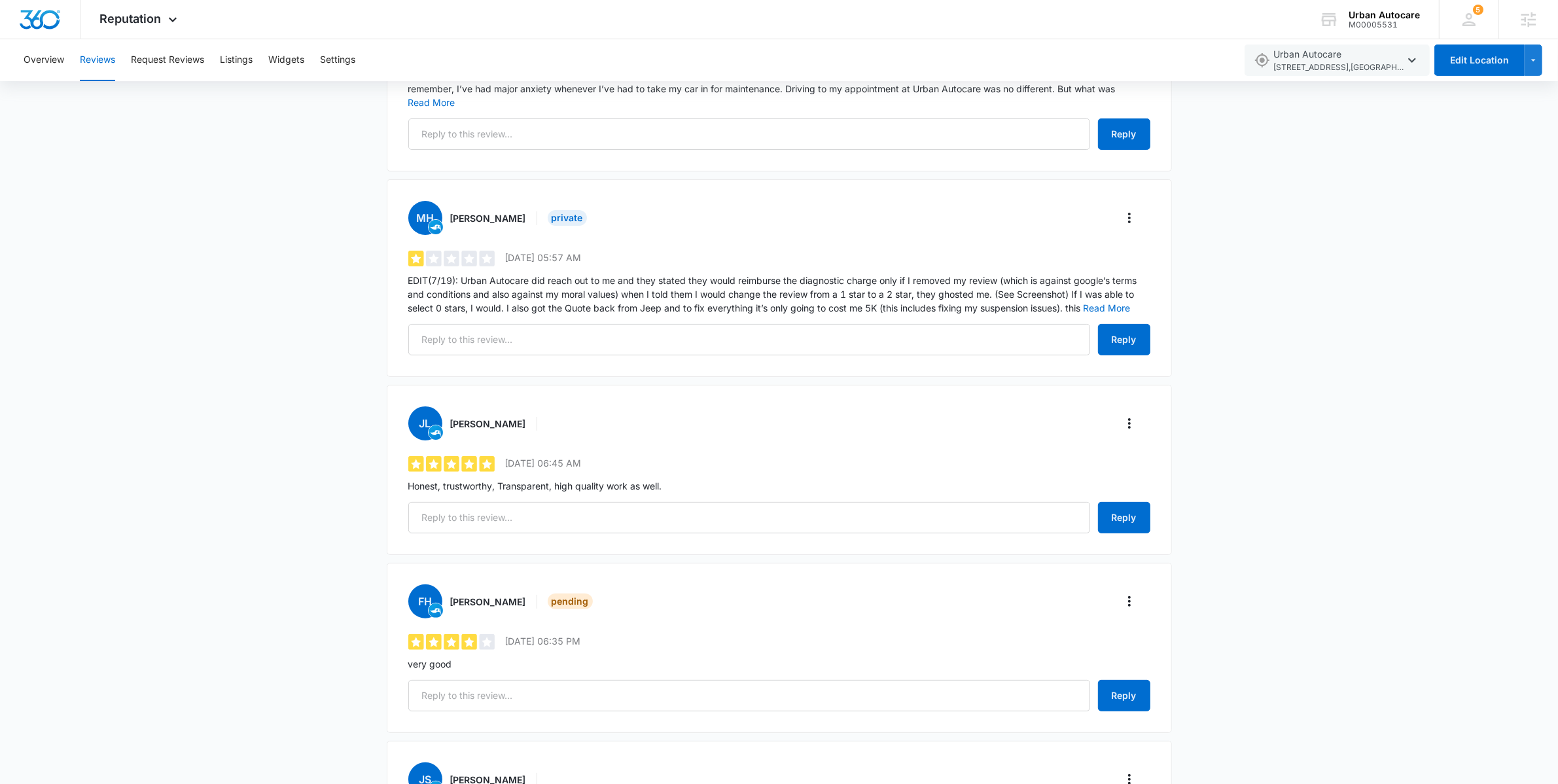
scroll to position [0, 0]
